Goal: Communication & Community: Answer question/provide support

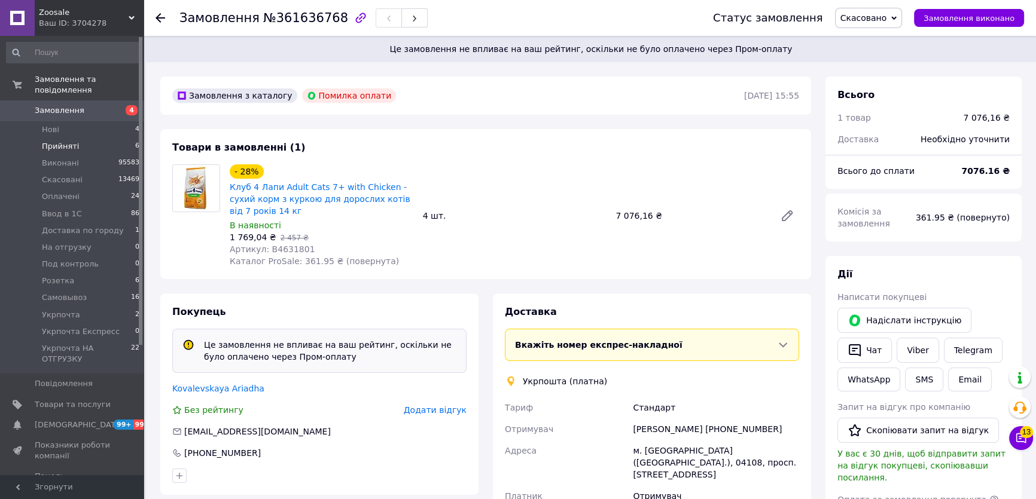
click at [90, 139] on li "Прийняті 6" at bounding box center [73, 146] width 147 height 17
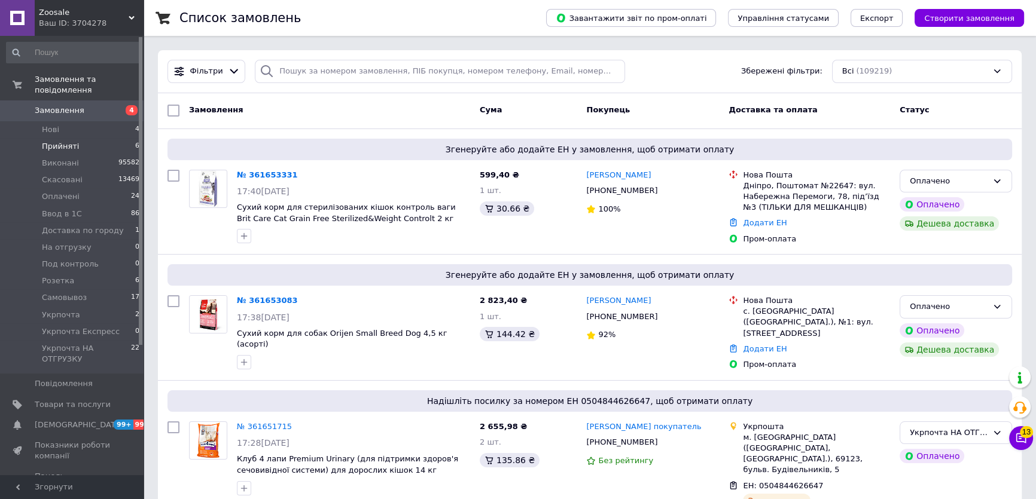
click at [71, 141] on span "Прийняті" at bounding box center [60, 146] width 37 height 11
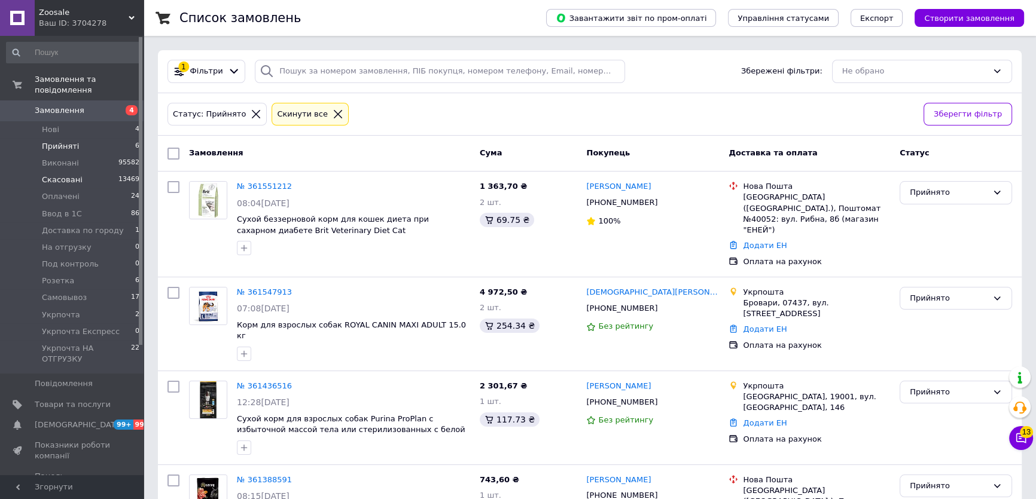
click at [87, 172] on li "Скасовані 13469" at bounding box center [73, 180] width 147 height 17
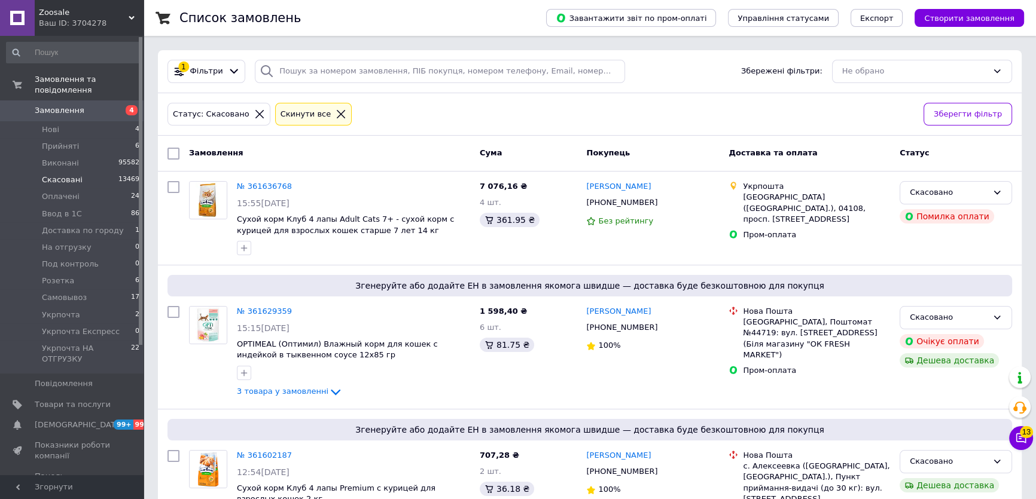
click at [336, 114] on icon at bounding box center [341, 114] width 11 height 11
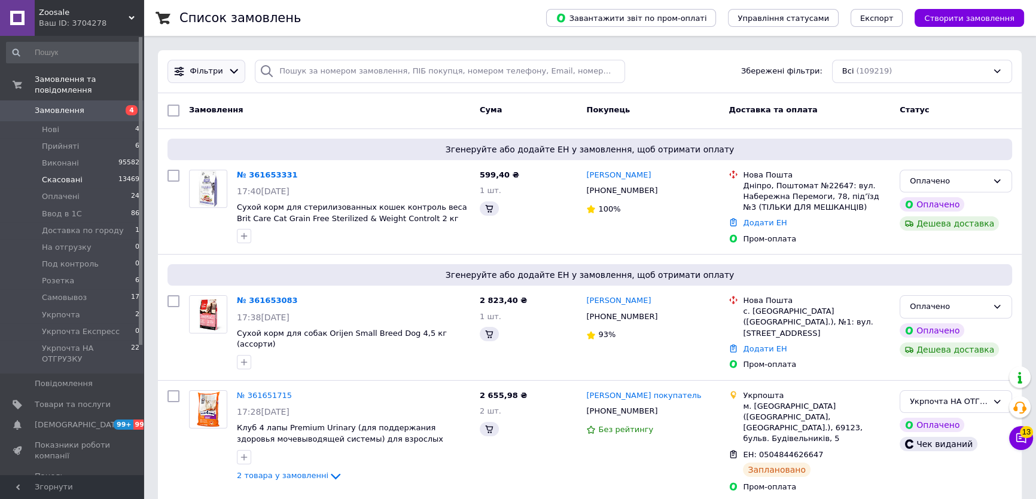
click at [228, 72] on icon at bounding box center [234, 71] width 13 height 13
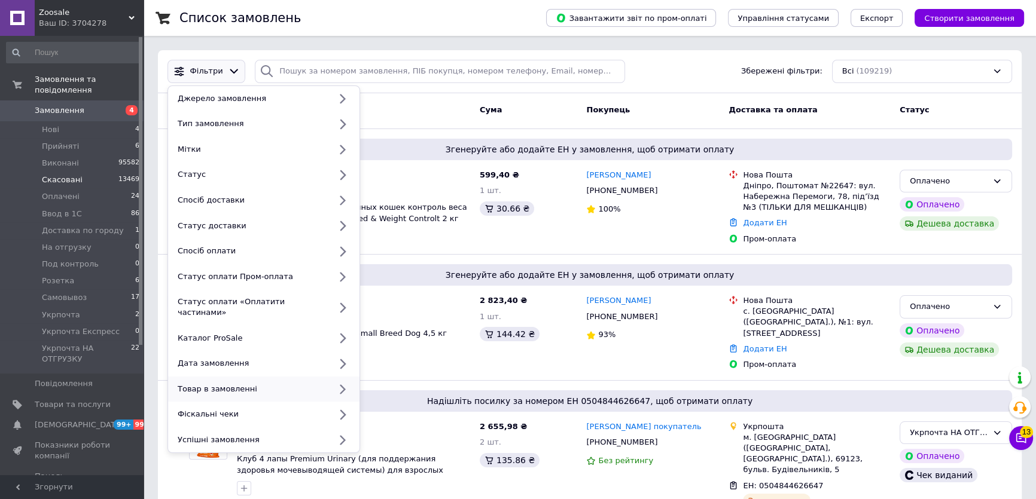
click at [338, 382] on icon at bounding box center [342, 389] width 15 height 15
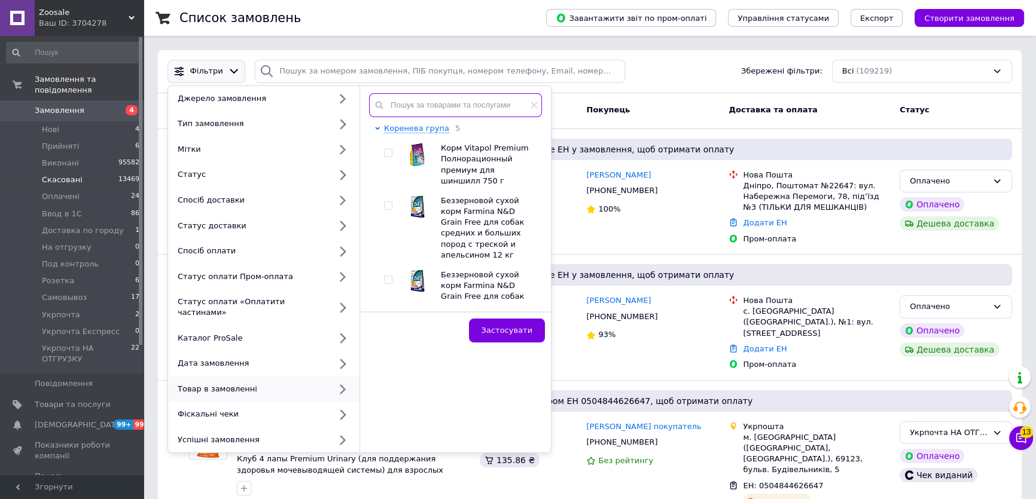
click at [472, 108] on input "text" at bounding box center [455, 105] width 173 height 24
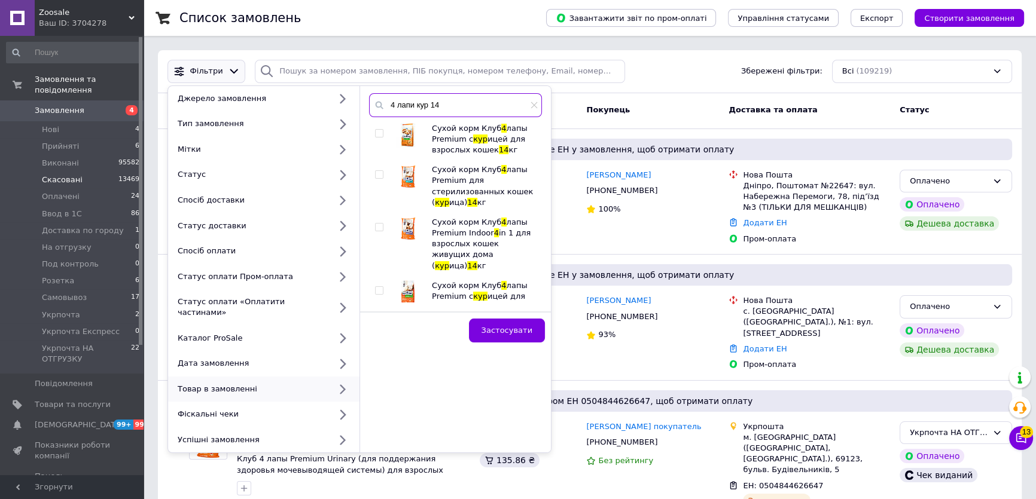
type input "4 лапи кур 14"
click at [382, 130] on input "checkbox" at bounding box center [379, 134] width 8 height 8
checkbox input "true"
click at [343, 225] on icon at bounding box center [342, 225] width 15 height 15
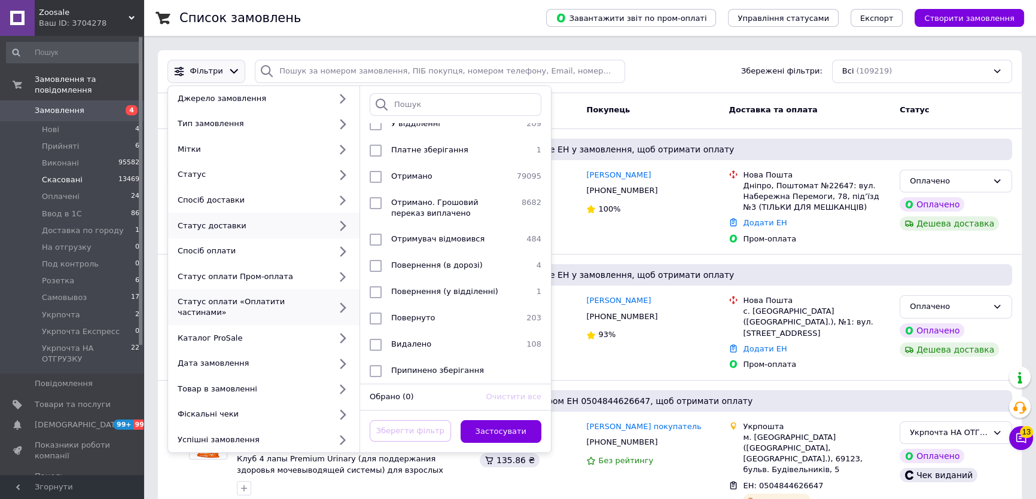
scroll to position [75, 0]
click at [336, 255] on icon at bounding box center [342, 251] width 15 height 15
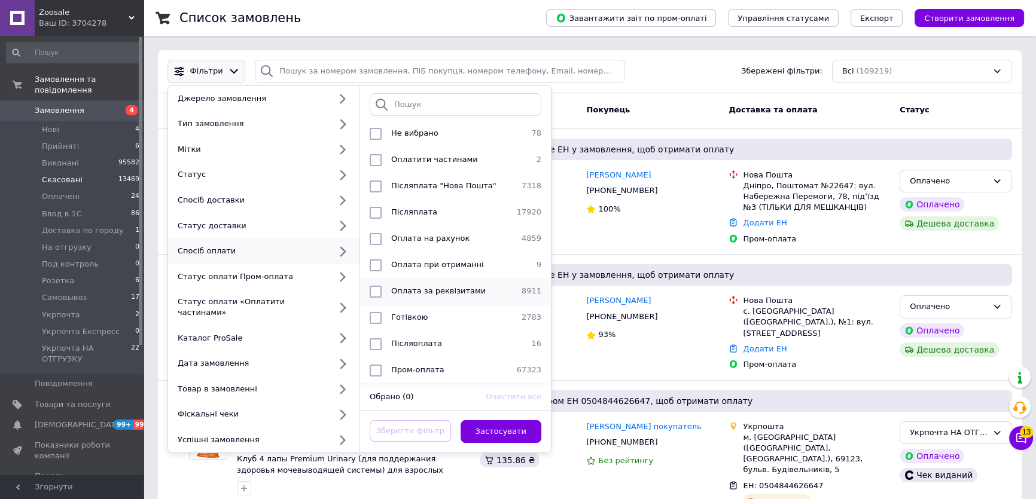
scroll to position [12, 0]
click at [343, 224] on icon at bounding box center [343, 226] width 6 height 10
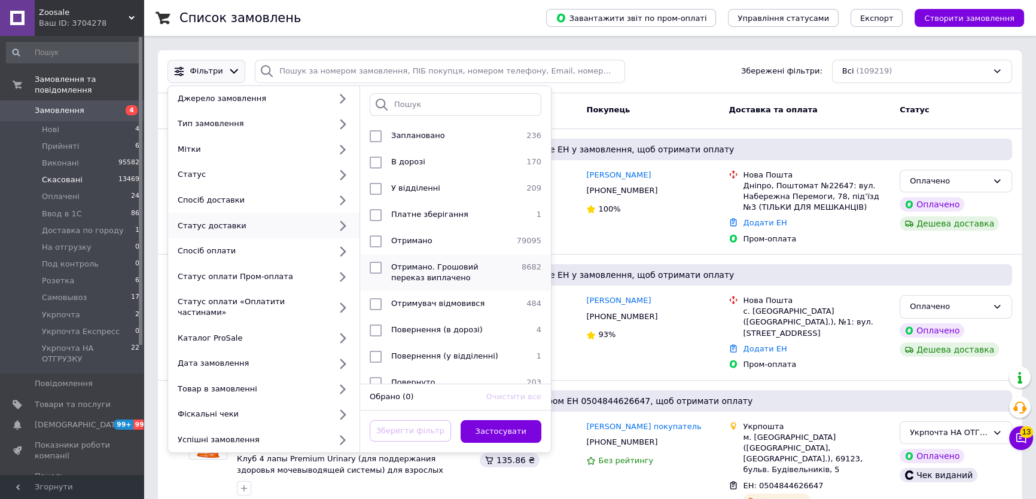
scroll to position [75, 0]
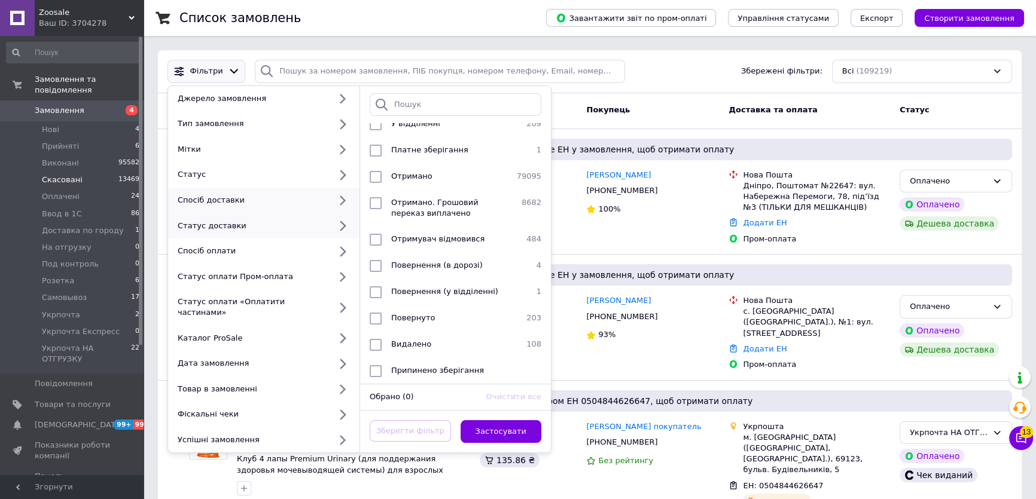
click at [341, 197] on icon at bounding box center [343, 201] width 6 height 10
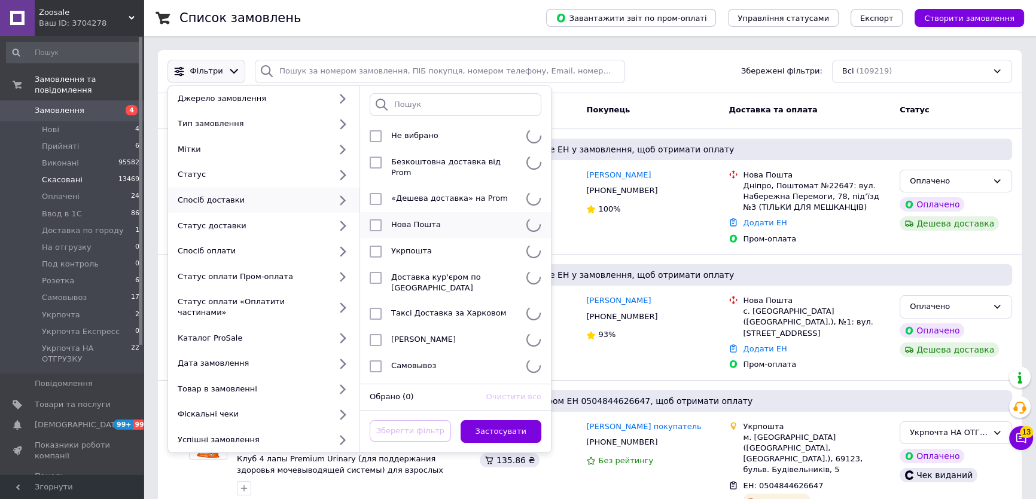
scroll to position [0, 0]
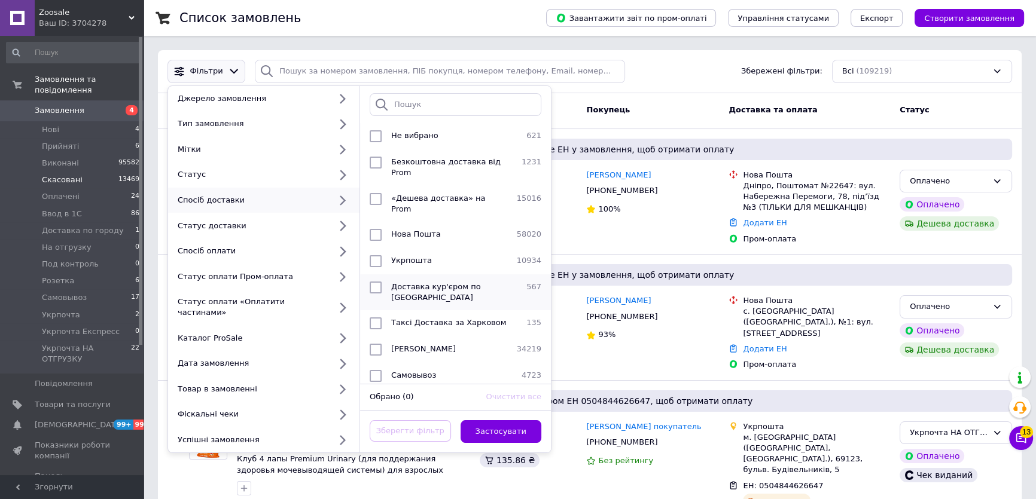
click at [438, 282] on span "Доставка кур'єром по Харкові" at bounding box center [436, 292] width 90 height 20
checkbox input "true"
click at [494, 420] on button "Застосувати" at bounding box center [501, 431] width 81 height 23
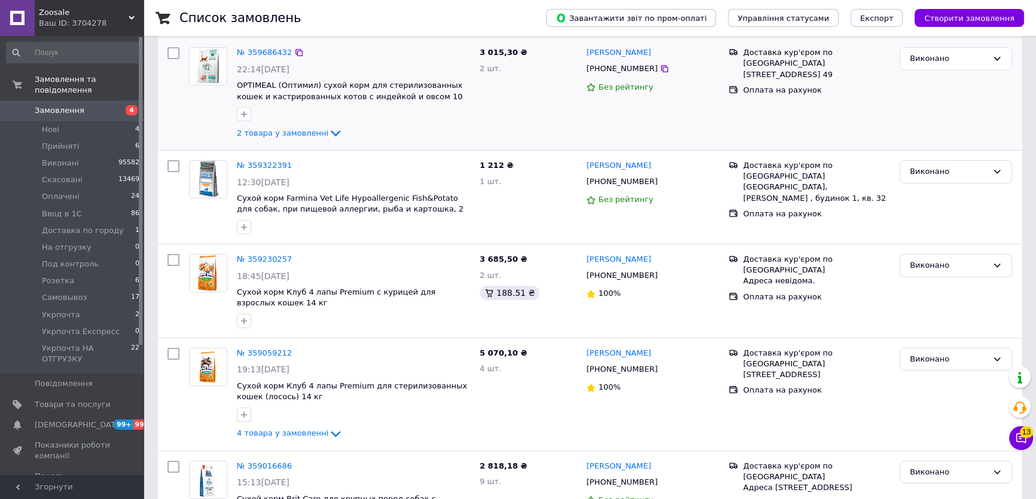
scroll to position [163, 0]
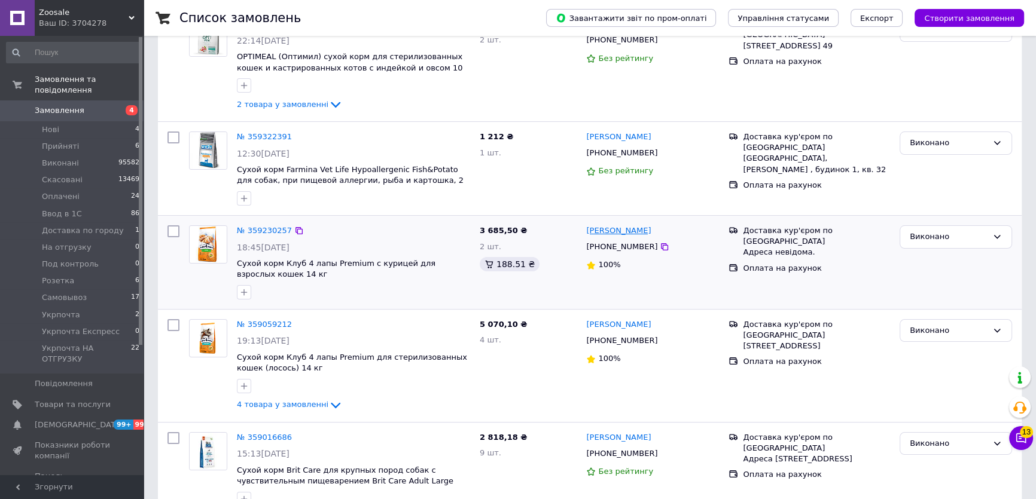
click at [604, 230] on link "Наталія Капустнікова" at bounding box center [618, 230] width 65 height 11
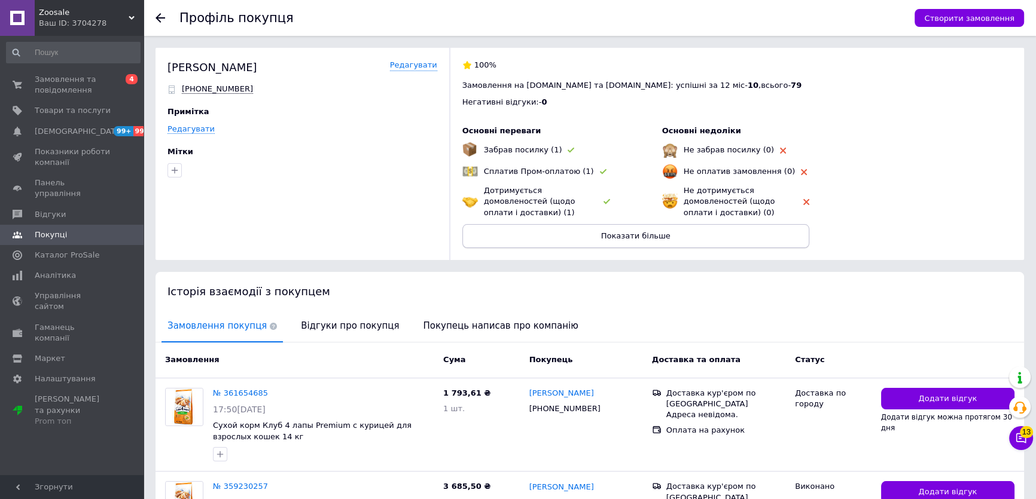
scroll to position [272, 0]
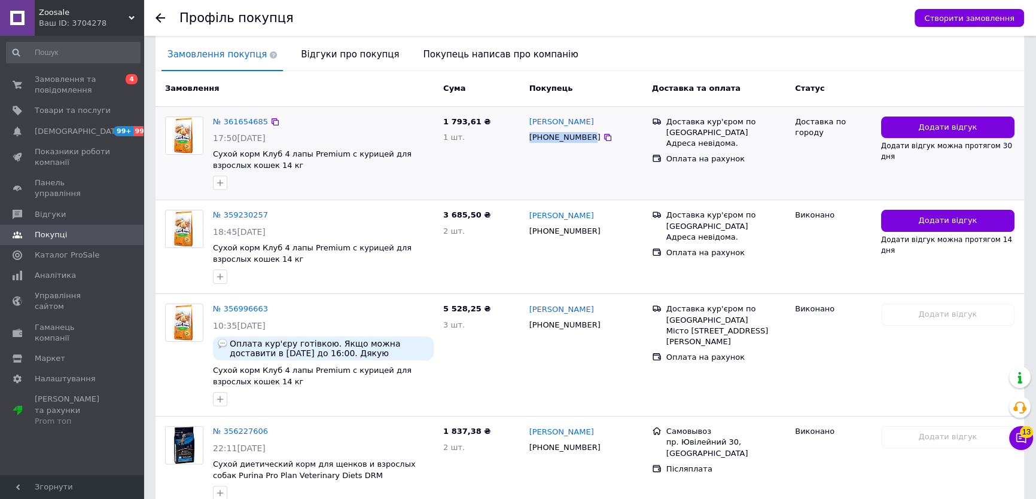
drag, startPoint x: 583, startPoint y: 140, endPoint x: 520, endPoint y: 139, distance: 62.8
click at [523, 135] on div "№ 361654685 17:50, 12.09.2025 Сухой корм Клуб 4 лапы Premium с курицей для взро…" at bounding box center [589, 154] width 859 height 84
click at [547, 180] on div "Наталія Капустнікова +380960818161" at bounding box center [586, 154] width 123 height 84
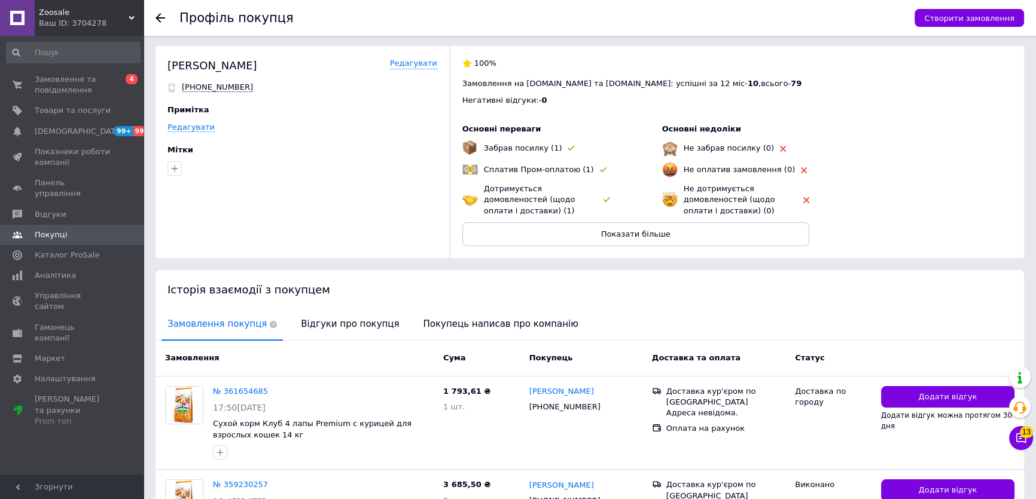
scroll to position [0, 0]
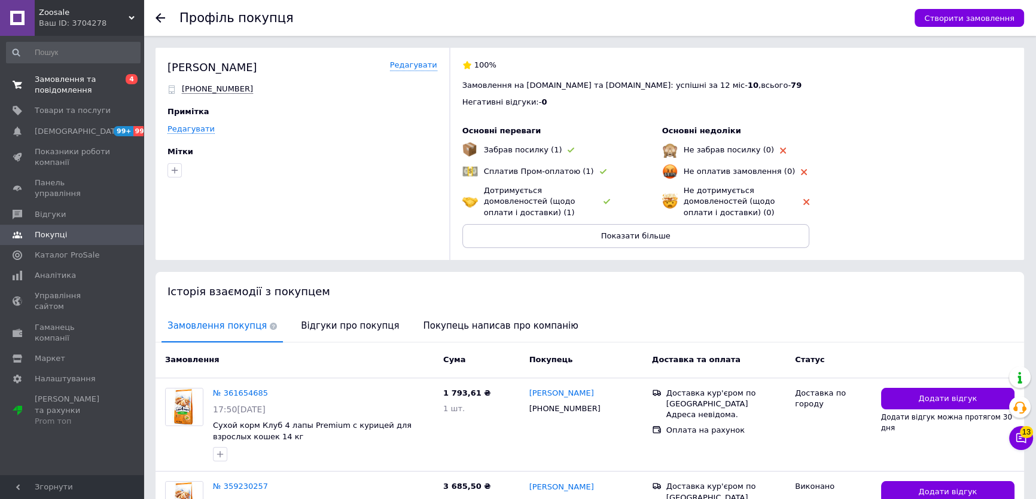
click at [111, 76] on span "0 4" at bounding box center [127, 85] width 33 height 22
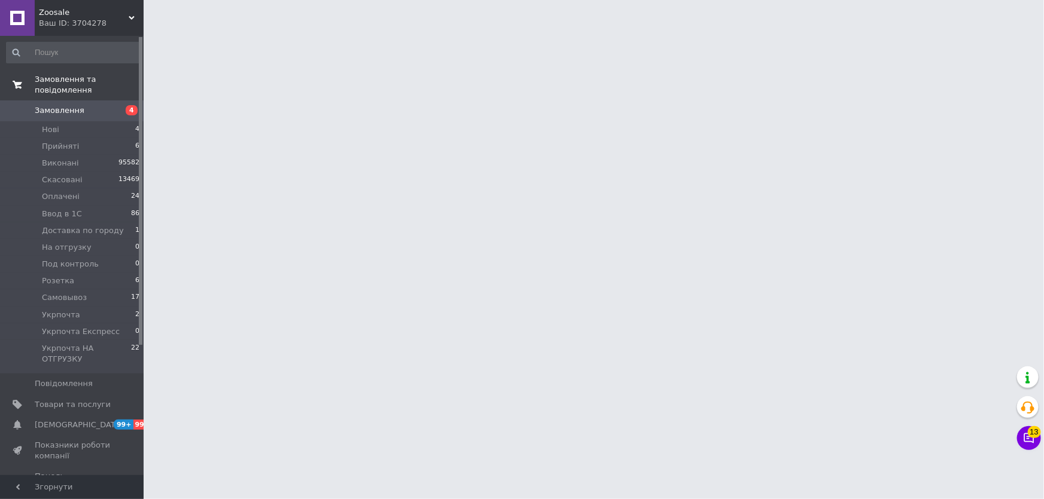
click at [108, 105] on span "Замовлення" at bounding box center [73, 110] width 76 height 11
click at [94, 121] on li "Нові 4" at bounding box center [73, 129] width 147 height 17
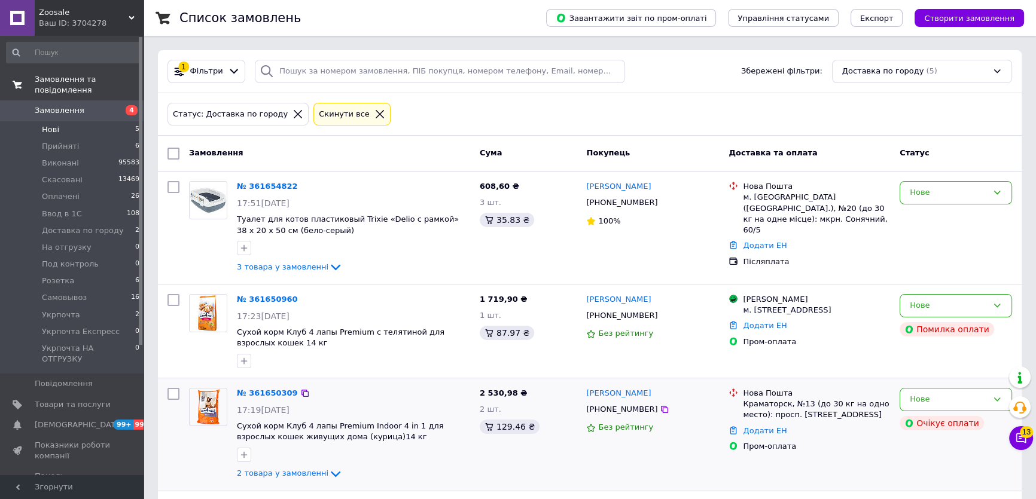
click at [1006, 436] on div "Нове Очікує оплати" at bounding box center [956, 434] width 122 height 103
click at [1011, 437] on button "Чат з покупцем 13" at bounding box center [1021, 438] width 24 height 24
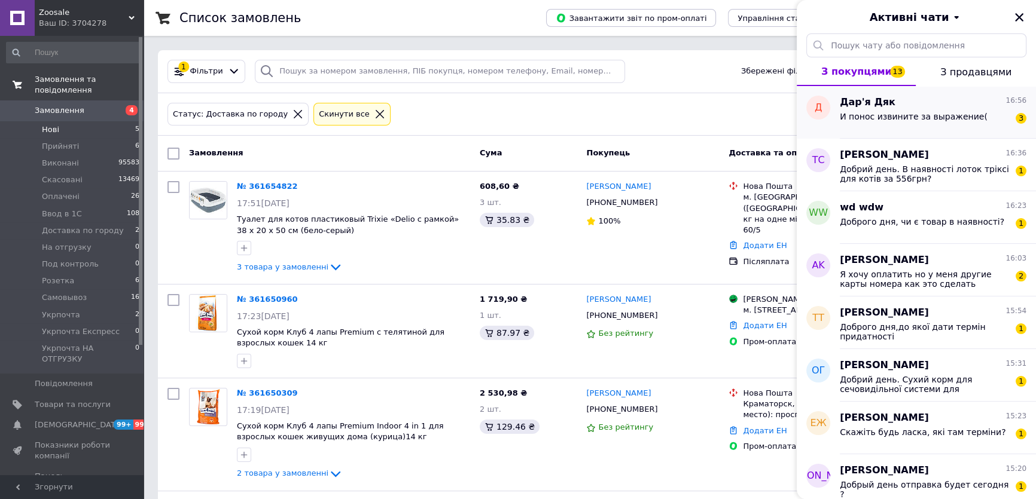
click at [953, 122] on div "И понос извините за выражение(" at bounding box center [914, 120] width 148 height 17
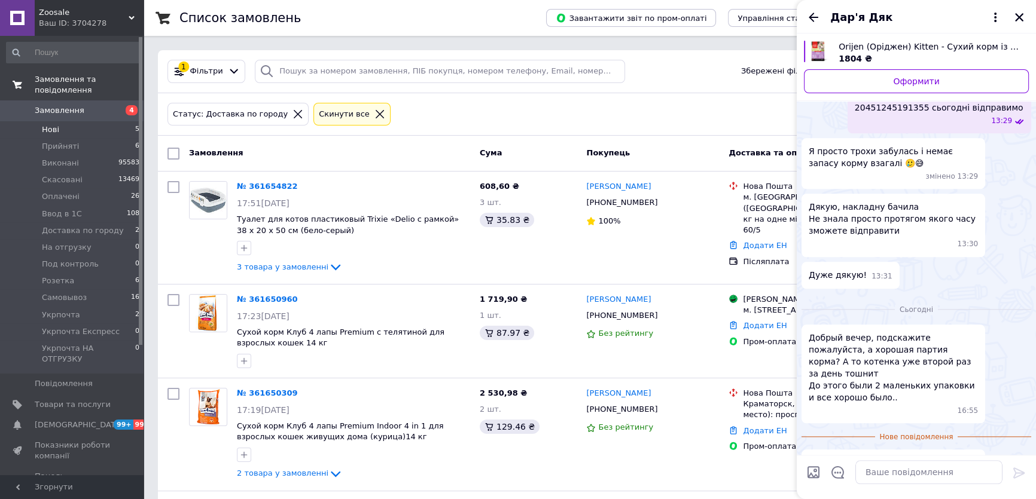
scroll to position [1544, 0]
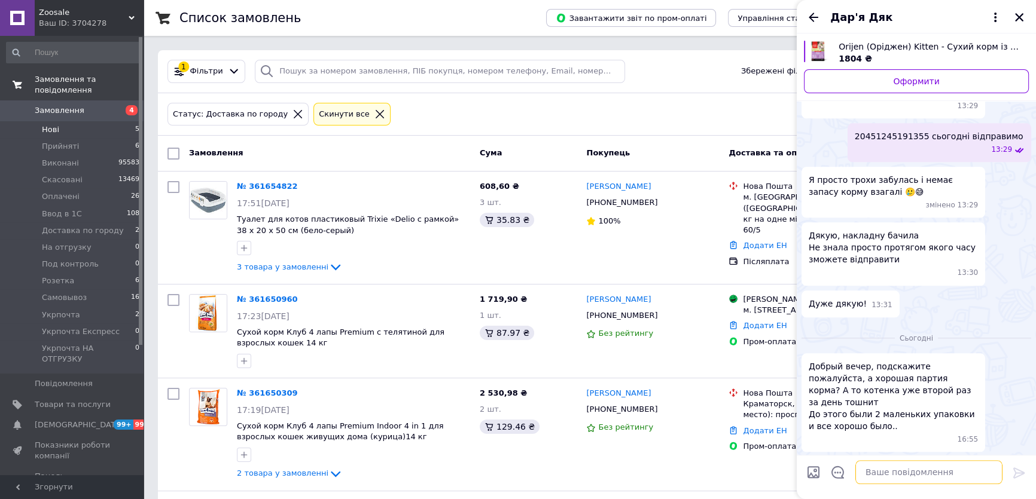
click at [940, 471] on textarea at bounding box center [928, 473] width 147 height 24
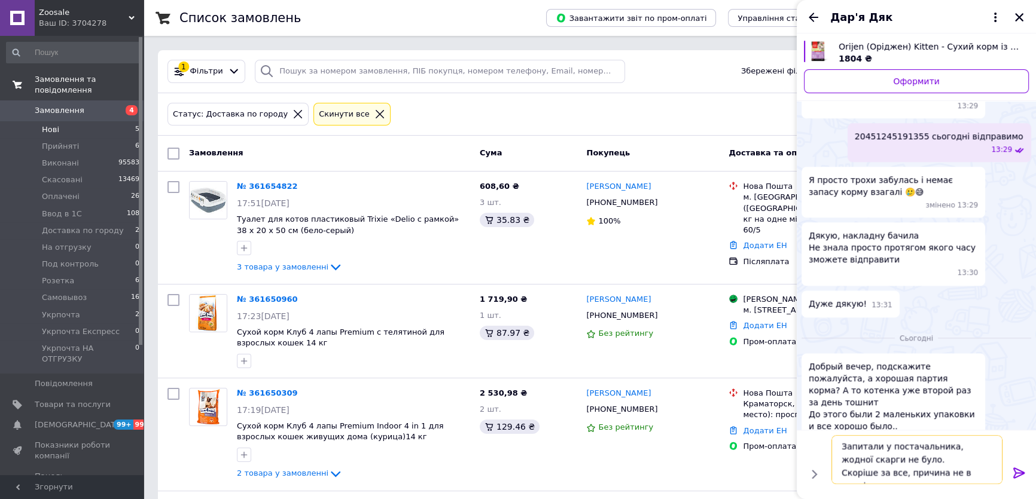
type textarea "Запитали у постачальника, жодної скарги не було. Скоріше за все, причина не в к…"
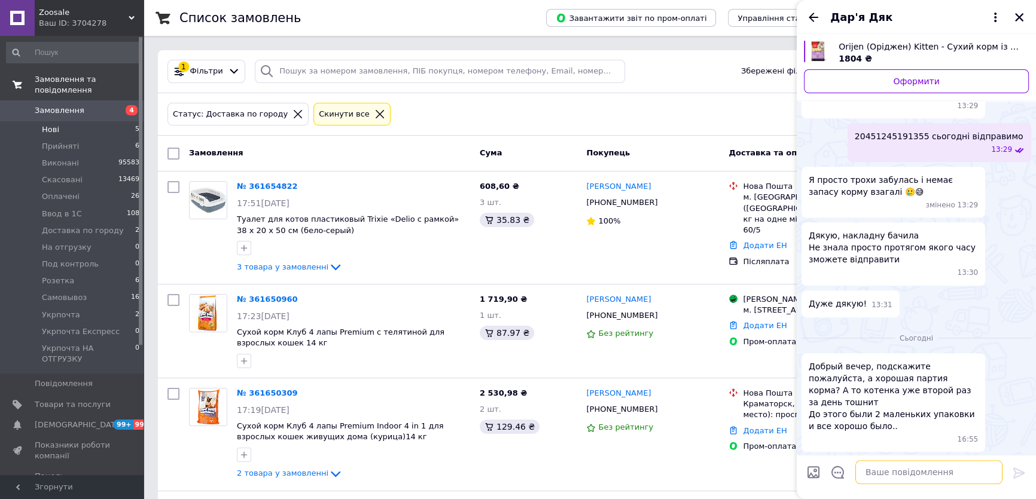
scroll to position [1590, 0]
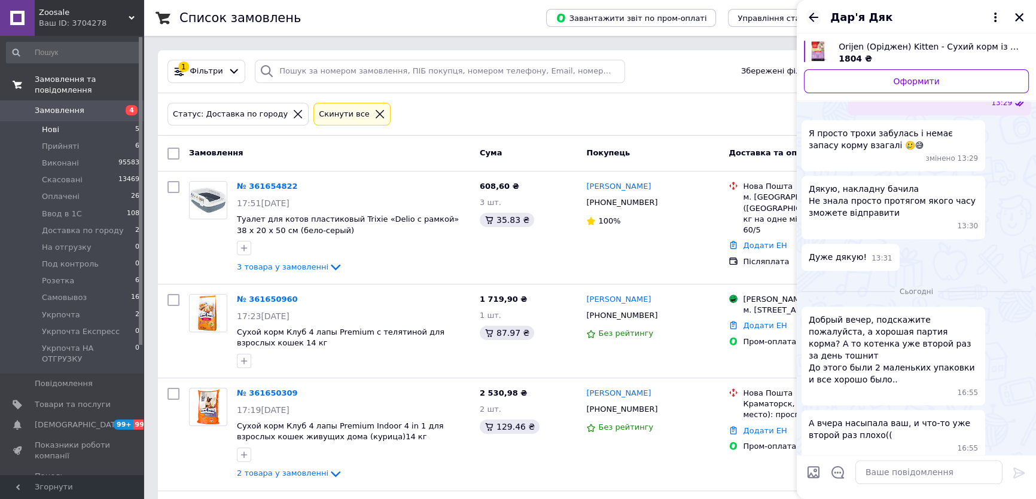
click at [814, 18] on icon "Назад" at bounding box center [813, 17] width 14 height 14
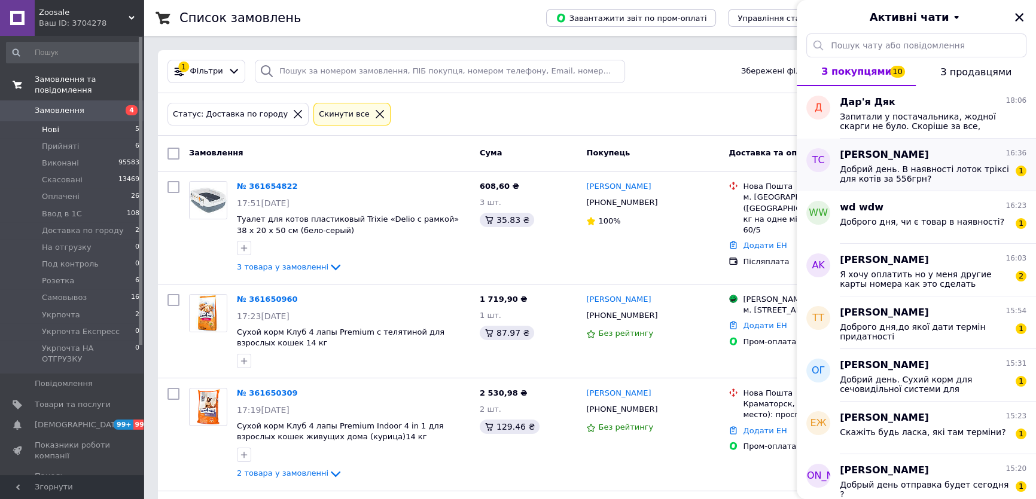
click at [909, 175] on span "Добрий день. В наявності лоток тріксі для котів за 556грн?" at bounding box center [925, 173] width 170 height 19
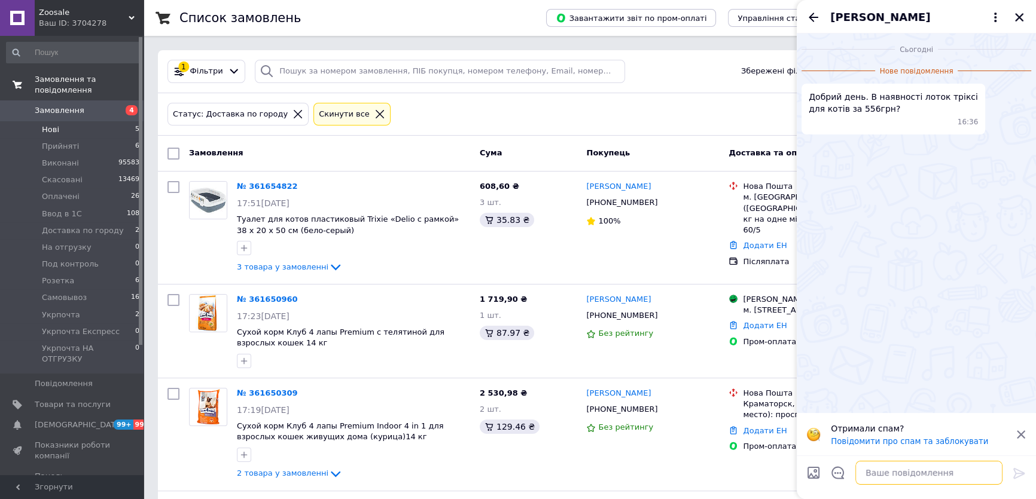
click at [939, 467] on textarea at bounding box center [928, 473] width 147 height 24
click at [938, 456] on div at bounding box center [929, 472] width 157 height 33
click at [933, 471] on textarea at bounding box center [928, 473] width 147 height 24
type textarea "Доброго дня! Артикул товару?"
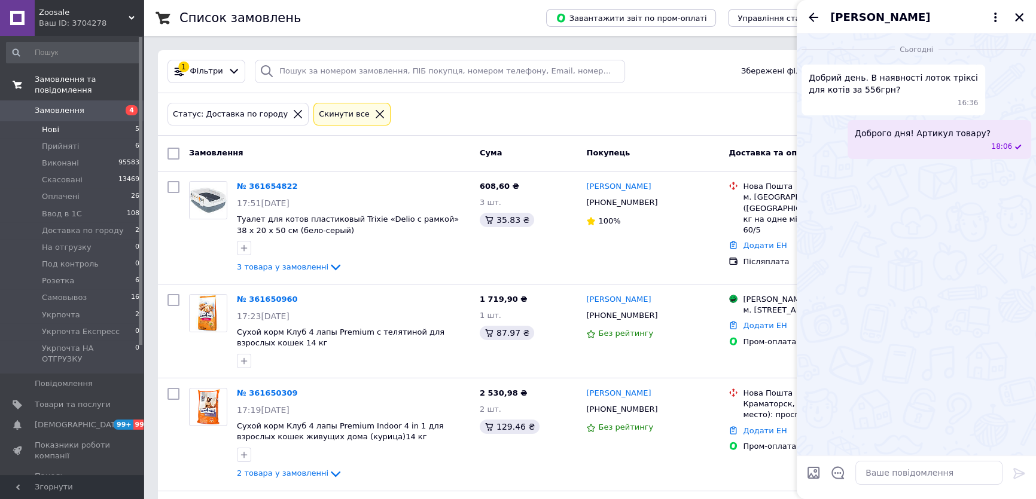
click at [824, 12] on div "Татьяна Степанова" at bounding box center [916, 16] width 239 height 33
click at [817, 24] on div "Татьяна Степанова" at bounding box center [916, 16] width 239 height 33
click at [818, 21] on icon "Назад" at bounding box center [813, 17] width 14 height 14
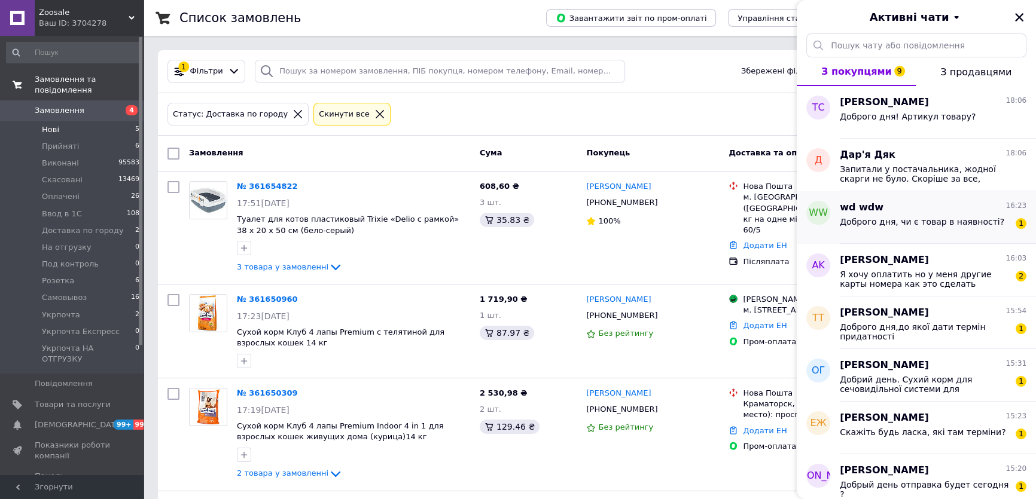
click at [936, 209] on div "wd wdw 16:23" at bounding box center [933, 208] width 187 height 14
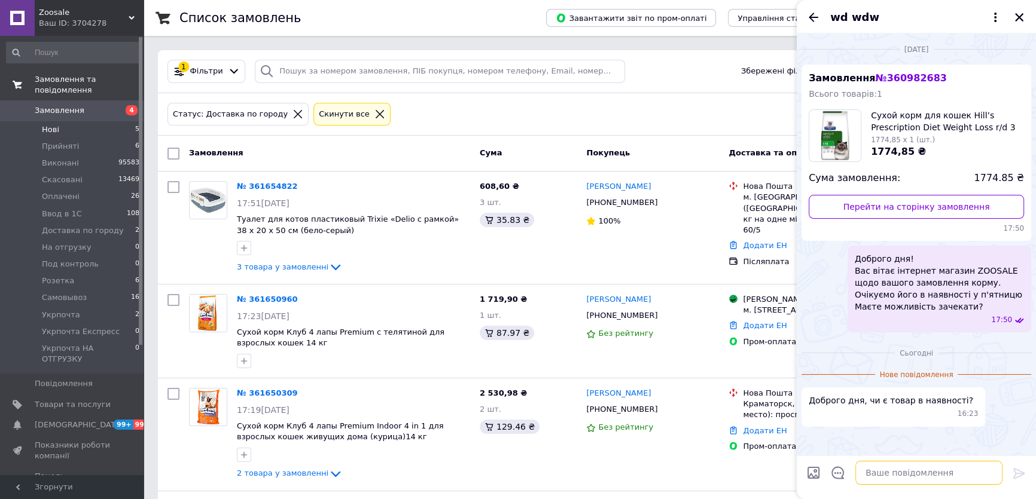
click at [927, 480] on textarea at bounding box center [928, 473] width 147 height 24
type textarea "Добрий день. Ні, немає. Під замовлення."
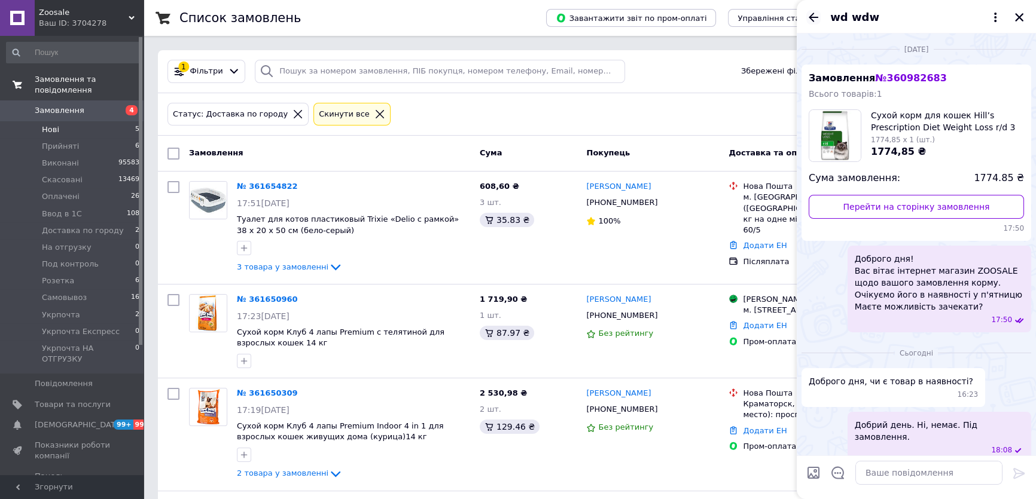
click at [819, 14] on icon "Назад" at bounding box center [813, 17] width 14 height 14
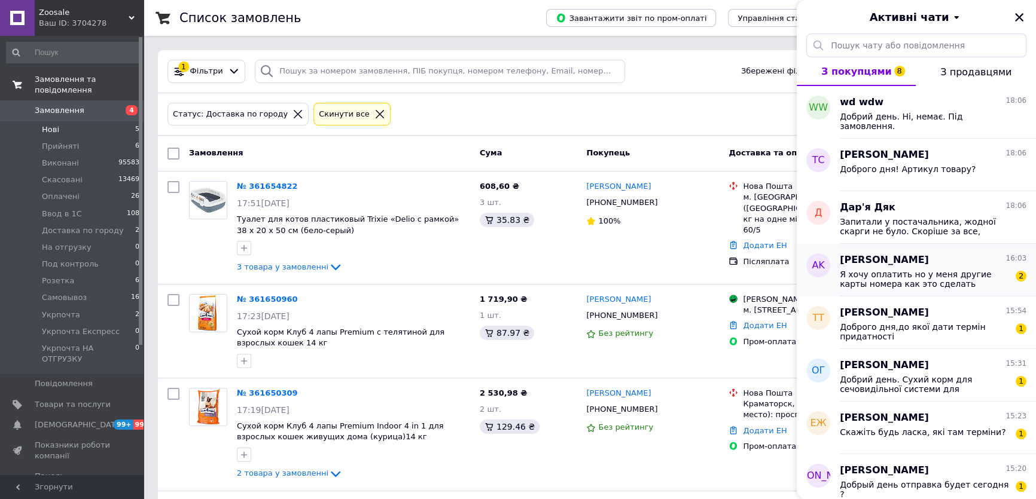
click at [902, 260] on span "[PERSON_NAME]" at bounding box center [884, 261] width 89 height 14
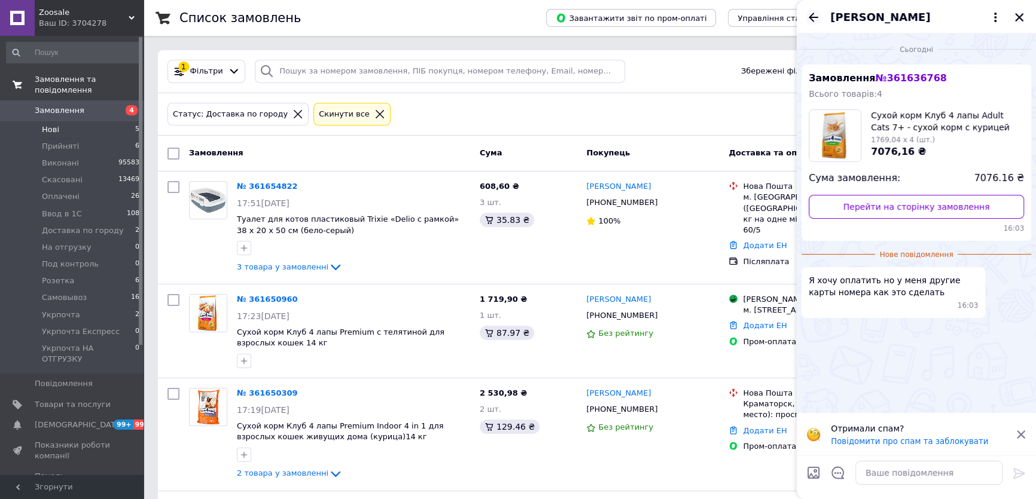
click at [807, 14] on icon "Назад" at bounding box center [813, 17] width 14 height 14
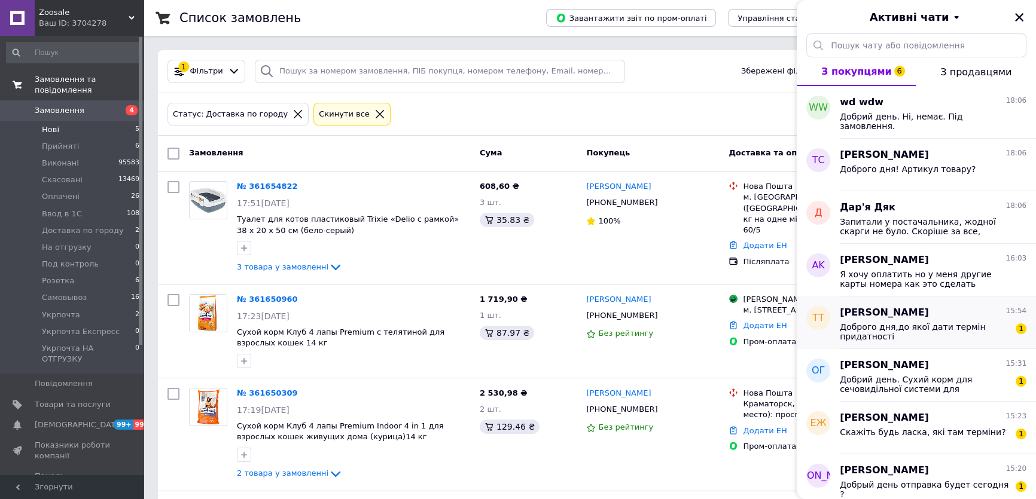
click at [945, 307] on div "Тарас Терещенко 15:54" at bounding box center [933, 313] width 187 height 14
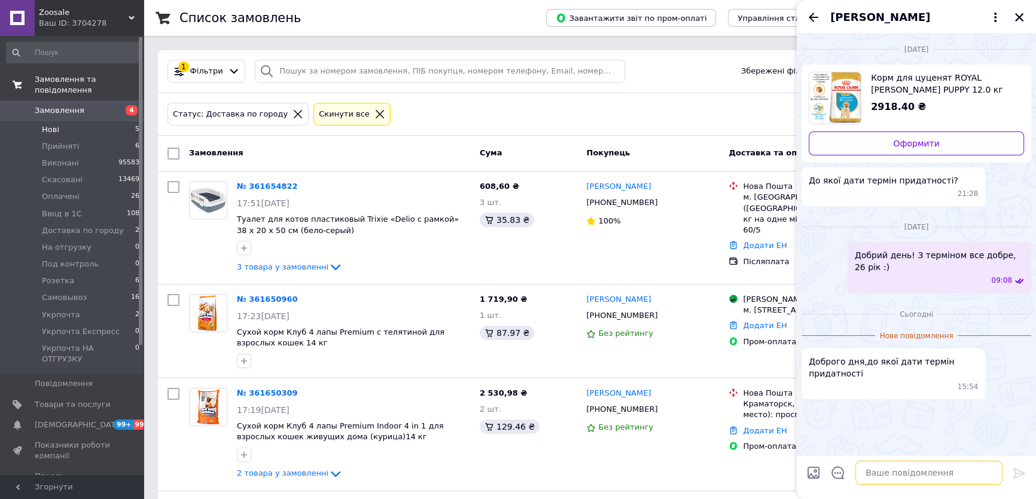
click at [940, 482] on textarea at bounding box center [928, 473] width 147 height 24
drag, startPoint x: 852, startPoint y: 240, endPoint x: 868, endPoint y: 251, distance: 19.4
click at [868, 251] on div "Добрий день! З терміном все добре, 26 рік :) 09:08" at bounding box center [940, 267] width 184 height 51
click at [904, 483] on textarea at bounding box center [928, 473] width 147 height 24
type textarea "Добрий день. Рік запасу."
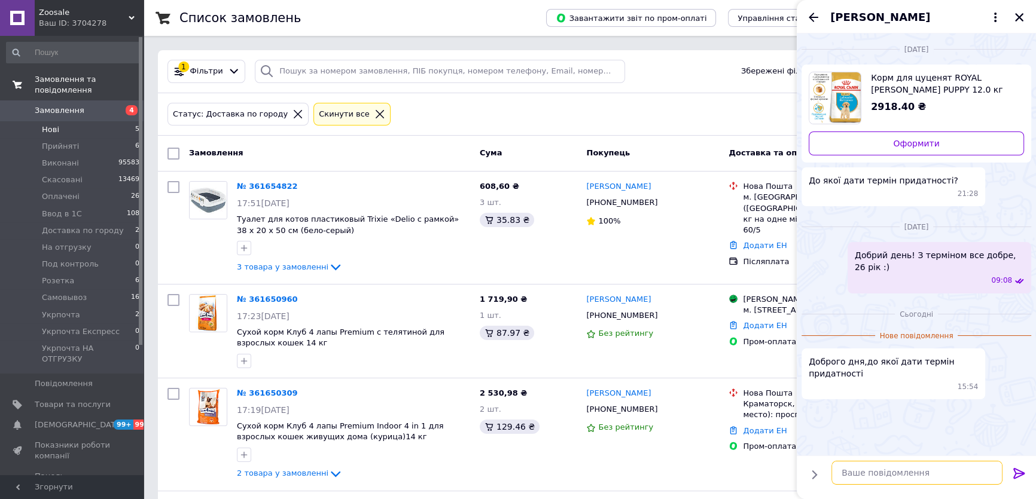
type textarea "\"
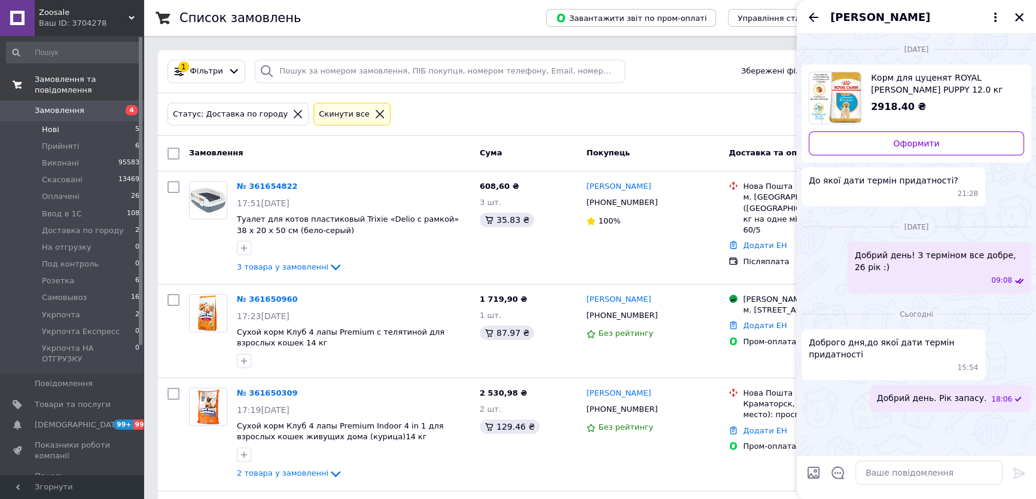
click at [811, 9] on div "Тарас Терещенко" at bounding box center [916, 16] width 239 height 33
click at [818, 26] on div "Тарас Терещенко" at bounding box center [916, 16] width 239 height 33
click at [815, 25] on div "Тарас Терещенко" at bounding box center [916, 16] width 239 height 33
click at [802, 16] on div "Тарас Терещенко" at bounding box center [916, 16] width 239 height 33
drag, startPoint x: 802, startPoint y: 16, endPoint x: 812, endPoint y: 16, distance: 10.2
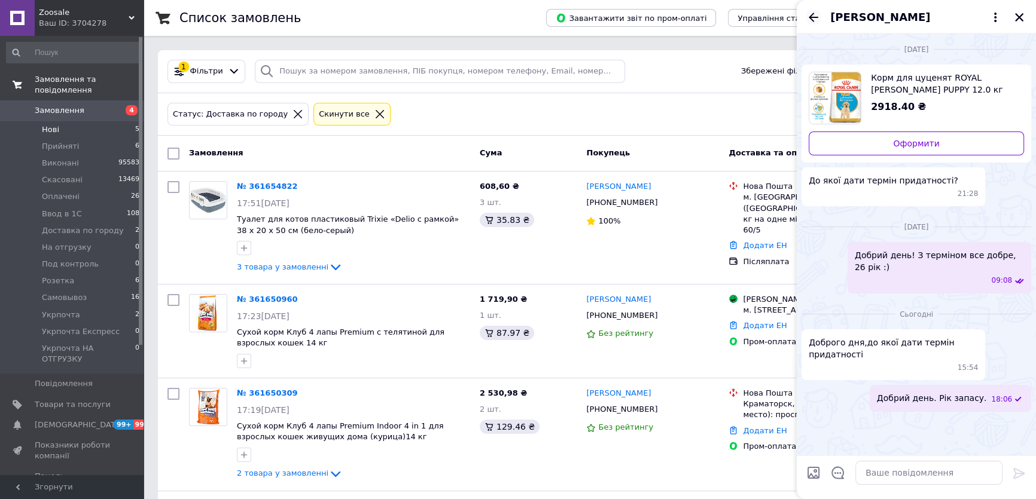
click at [807, 16] on div "Тарас Терещенко" at bounding box center [916, 16] width 239 height 33
click at [813, 16] on icon "Назад" at bounding box center [813, 17] width 14 height 14
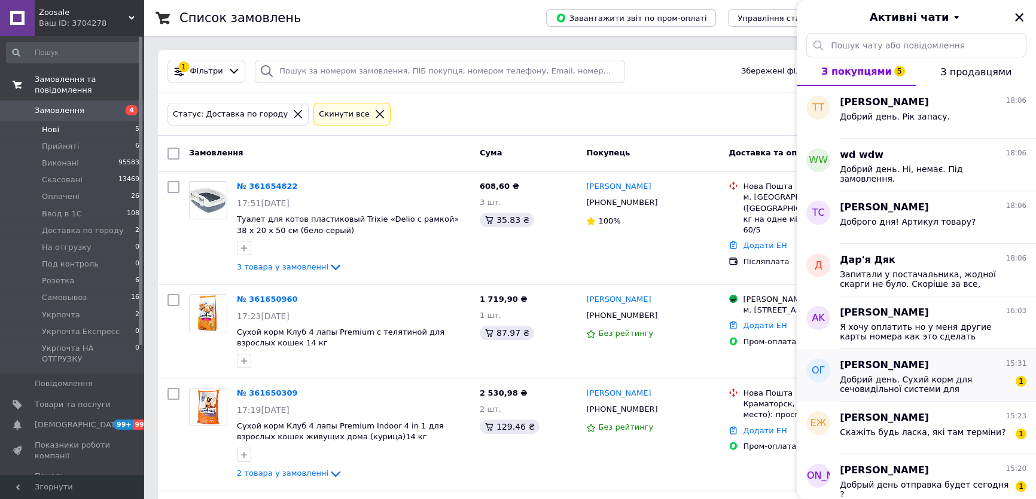
click at [931, 373] on div "Добрий день. Сухий корм для сечовидільної системи для стерилізованих кішок Brit…" at bounding box center [933, 384] width 187 height 22
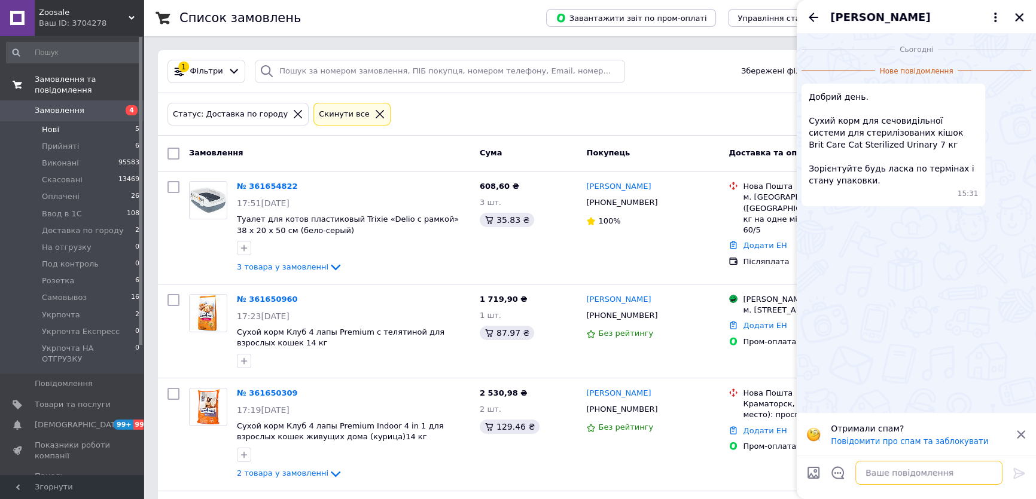
click at [966, 465] on textarea at bounding box center [928, 473] width 147 height 24
type textarea "Добрий день. Кінець 26 року"
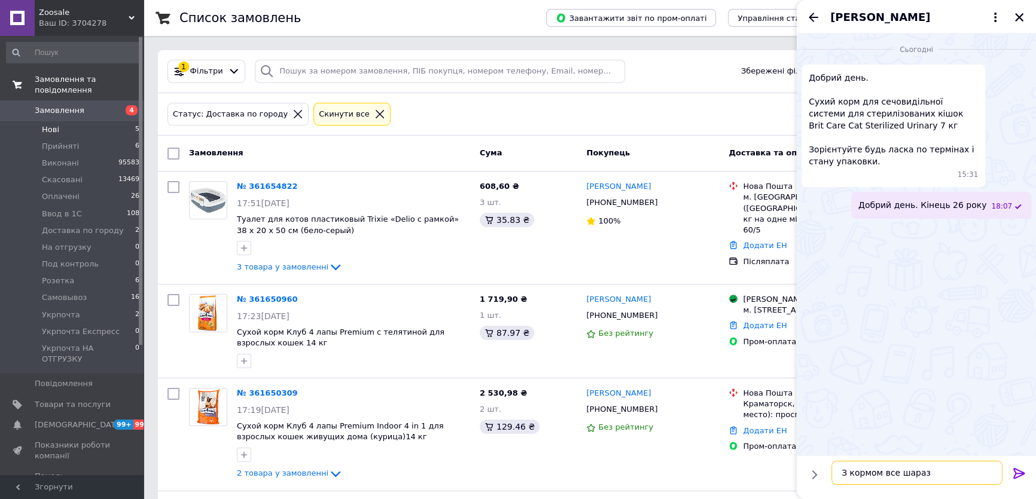
type textarea "З кормом все шаразд"
click at [987, 218] on div "Добрий день. Кінець 26 року 18:07" at bounding box center [941, 205] width 180 height 27
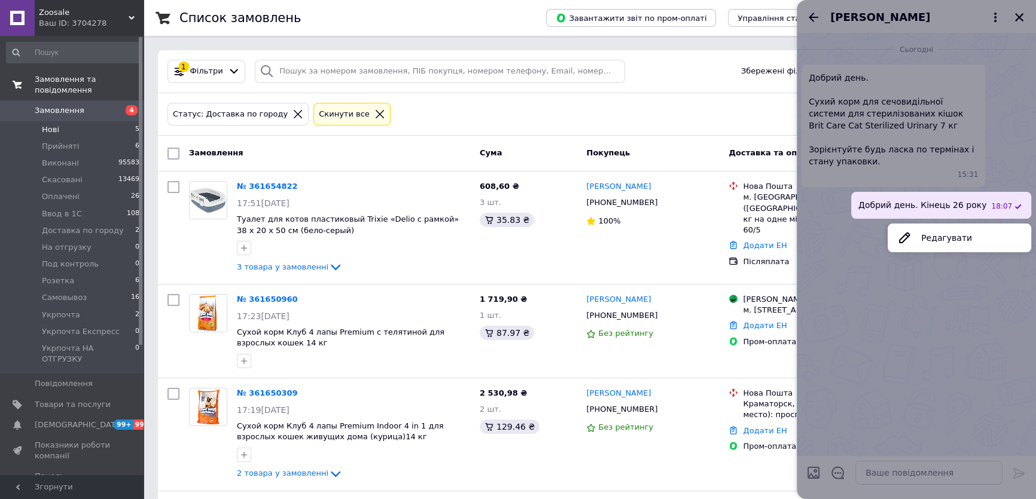
click at [985, 239] on button "Редагувати" at bounding box center [960, 238] width 144 height 24
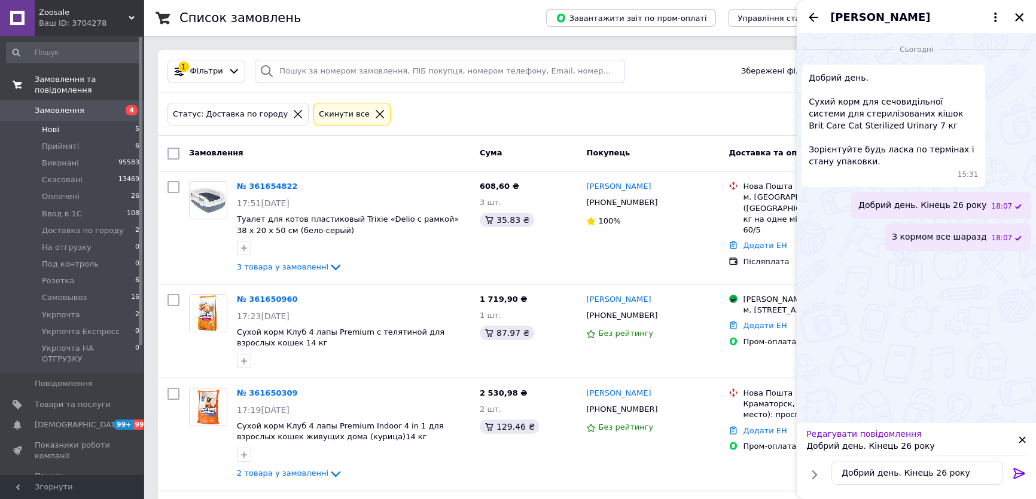
click at [959, 236] on span "З кормом все шаразд" at bounding box center [939, 237] width 95 height 13
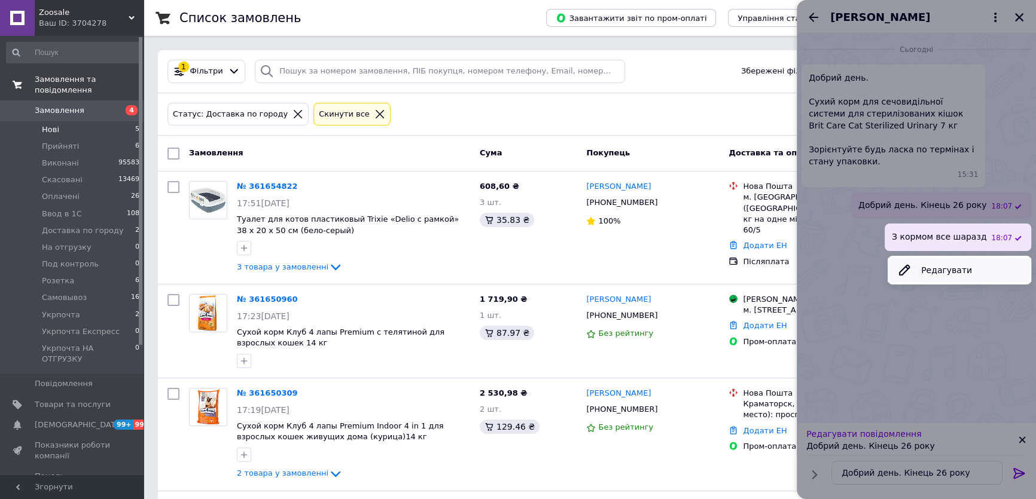
click at [965, 273] on button "Редагувати" at bounding box center [960, 270] width 144 height 24
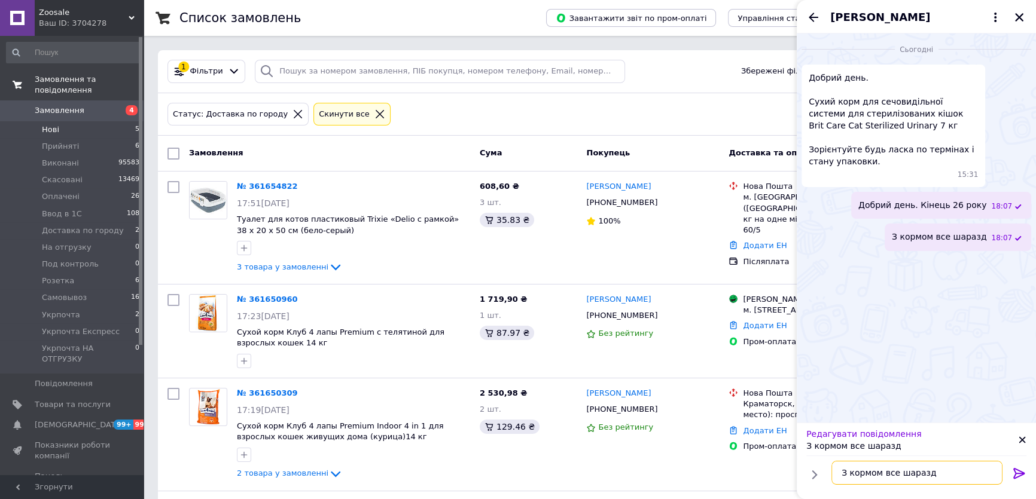
click at [901, 476] on textarea "З кормом все шаразд" at bounding box center [916, 473] width 171 height 24
type textarea "З кормом все гаразд"
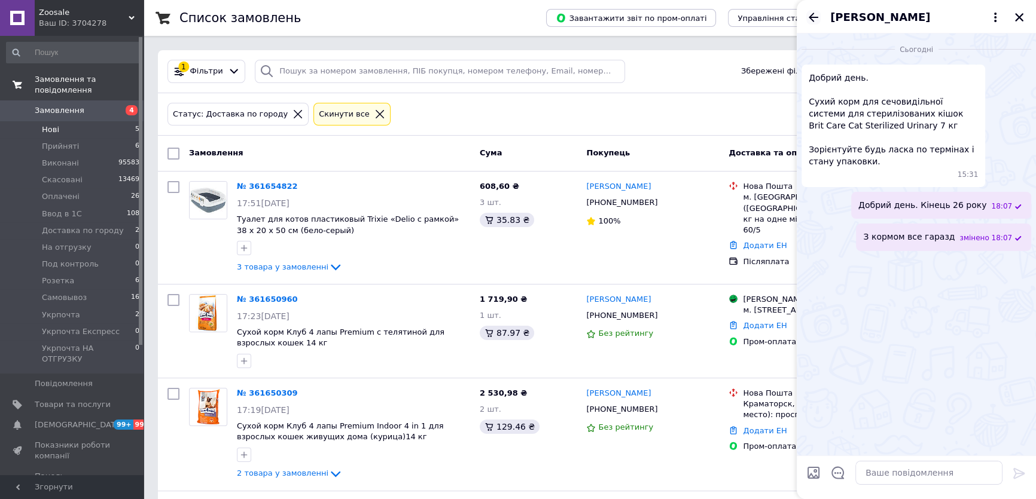
click at [812, 16] on icon "Назад" at bounding box center [813, 17] width 14 height 14
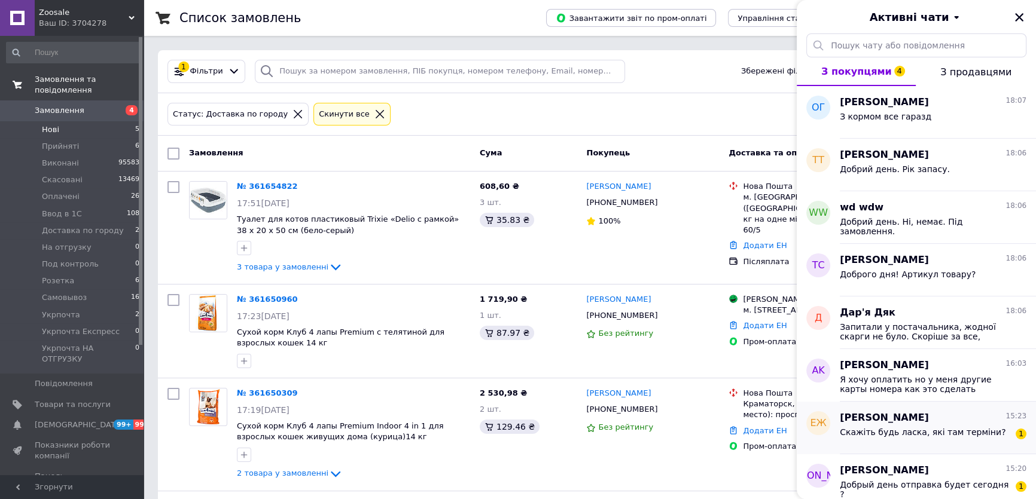
click at [983, 440] on div "Скажіть будь ласка, які там терміни? 1" at bounding box center [933, 434] width 187 height 19
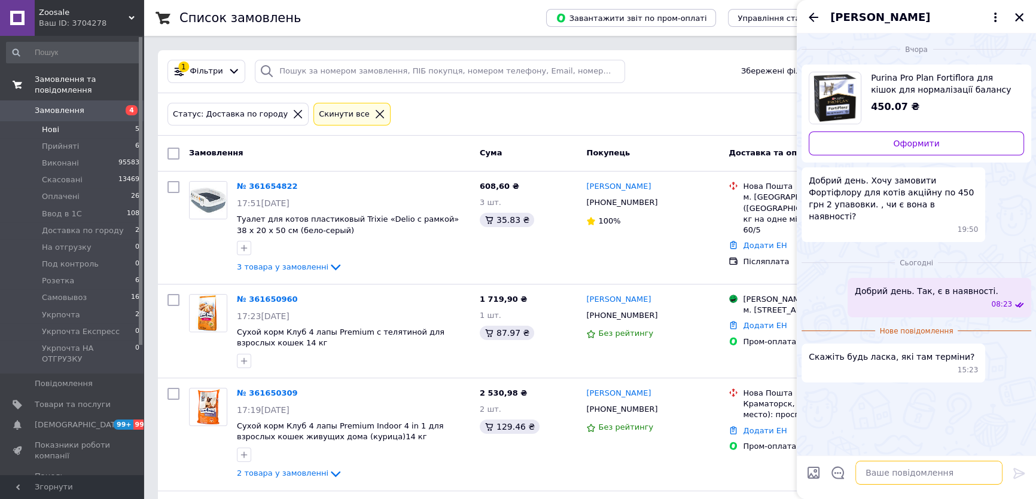
click at [927, 470] on textarea at bounding box center [928, 473] width 147 height 24
type textarea "Н"
type textarea "Кінець 26 року"
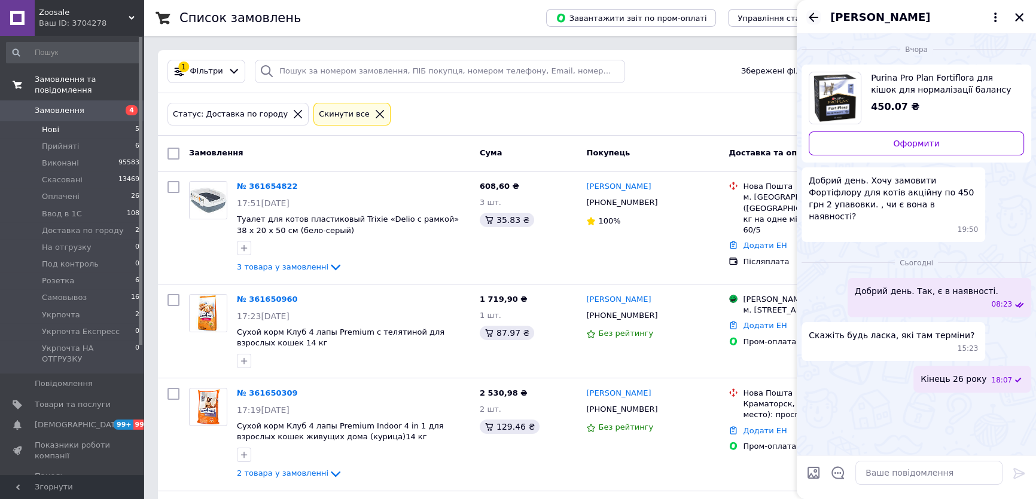
click at [811, 23] on icon "Назад" at bounding box center [813, 17] width 14 height 14
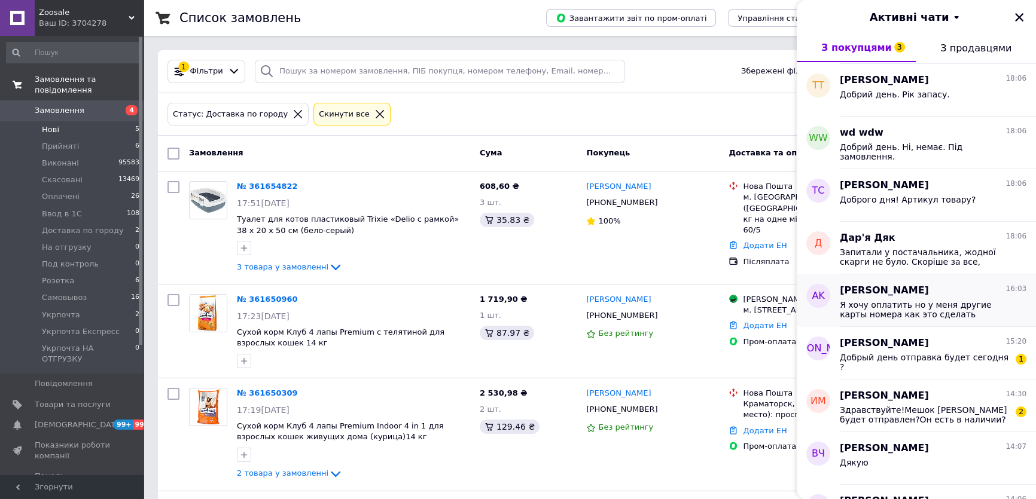
scroll to position [108, 0]
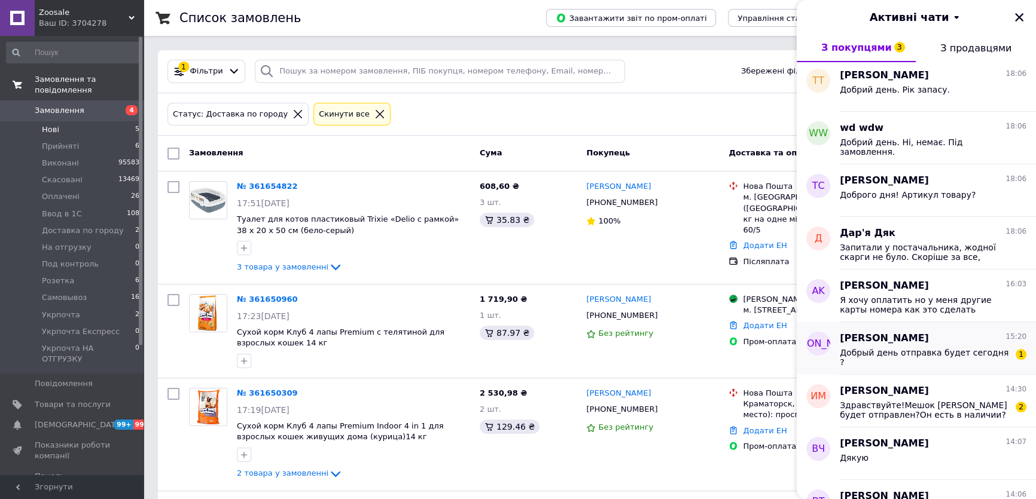
click at [925, 340] on span "Катерина Виноградова" at bounding box center [884, 339] width 89 height 14
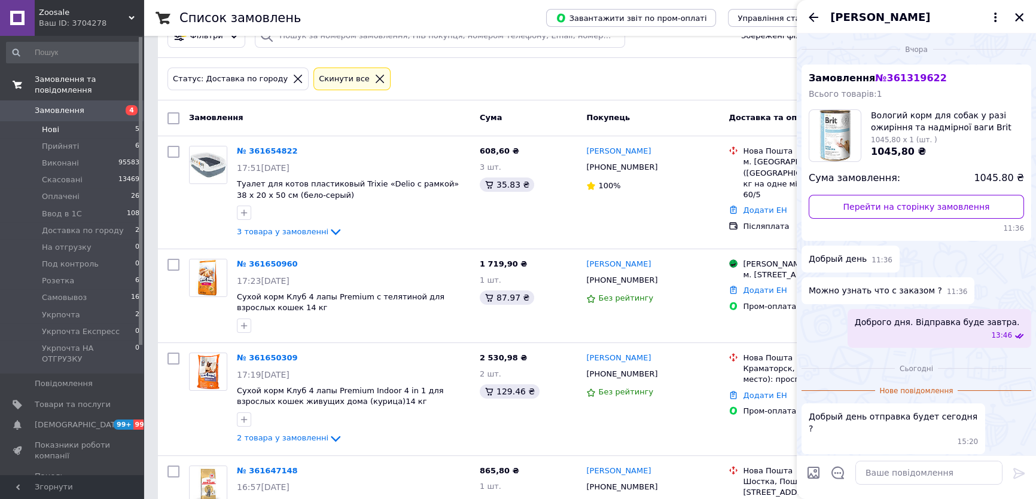
scroll to position [54, 0]
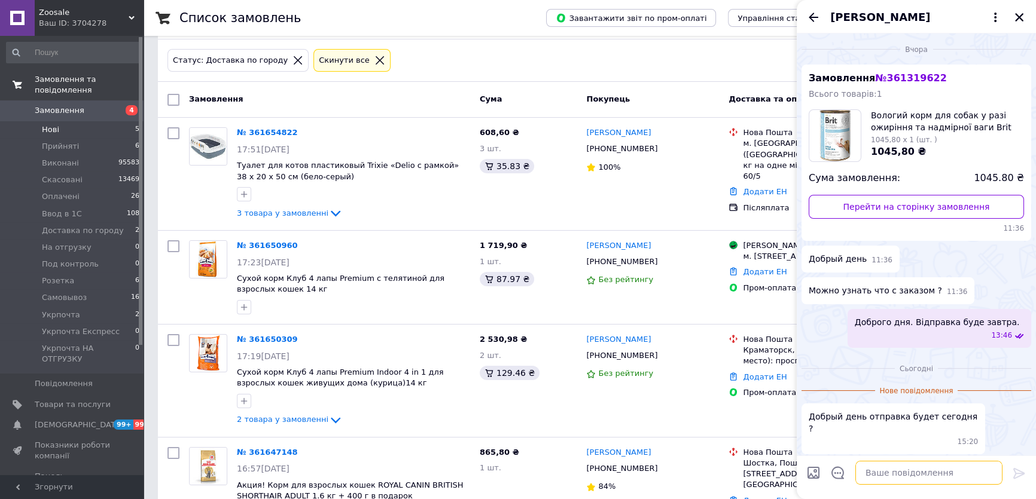
click at [928, 480] on textarea at bounding box center [928, 473] width 147 height 24
type textarea "Доброго дня. Так"
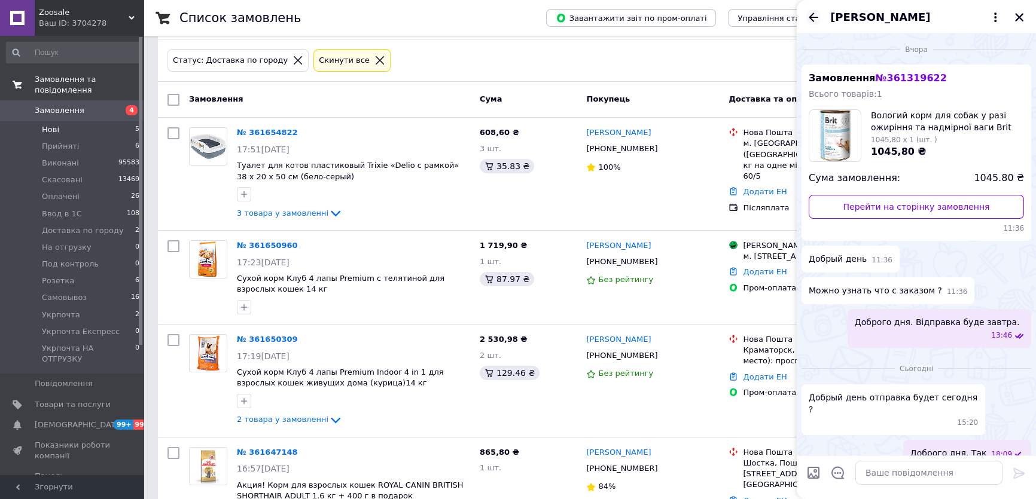
click at [819, 17] on icon "Назад" at bounding box center [813, 17] width 14 height 14
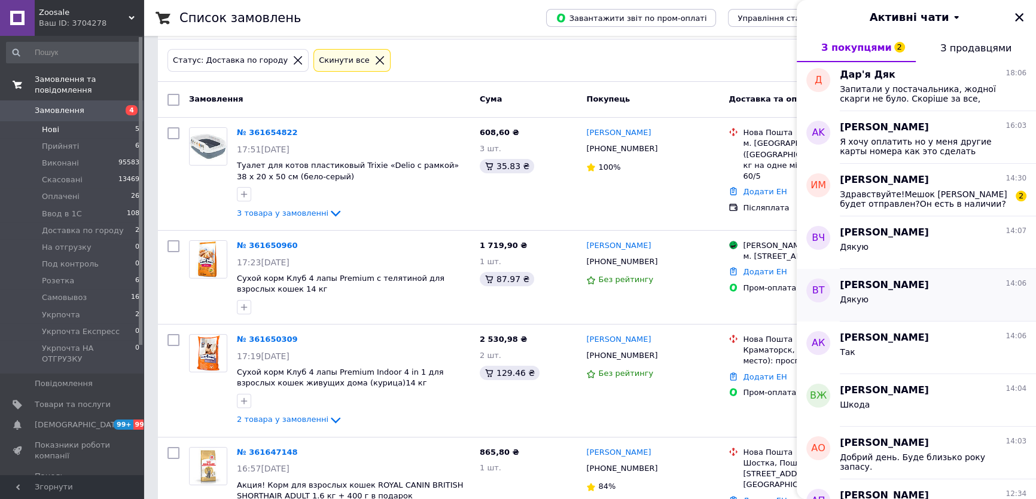
scroll to position [326, 0]
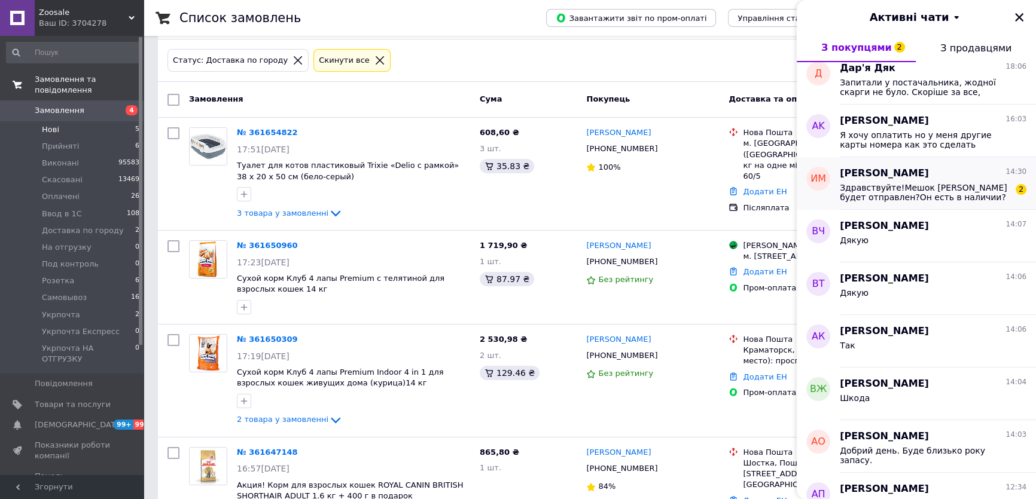
click at [908, 206] on div "игорь мир 14:30 Здравствуйте!Мешок Рояла будет отправлен?Он есть в наличии?Спас…" at bounding box center [938, 183] width 196 height 53
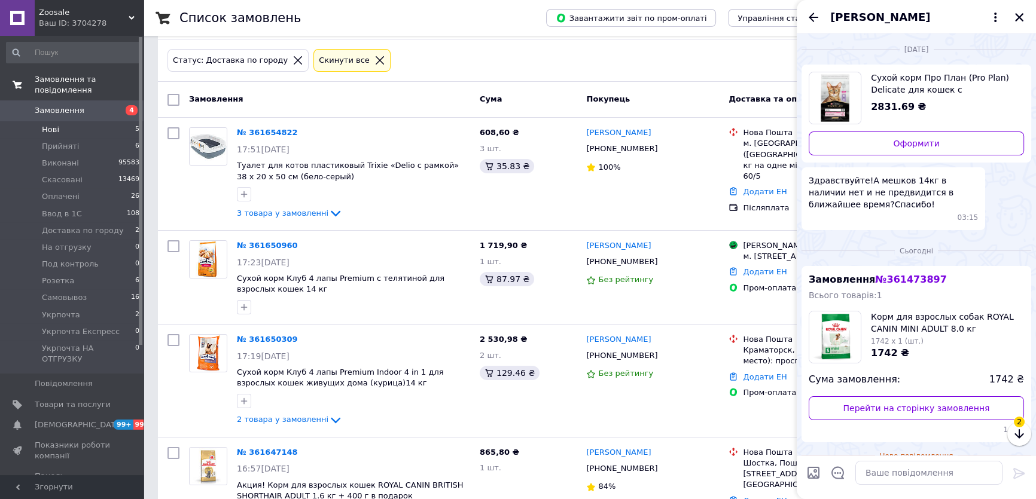
scroll to position [112, 0]
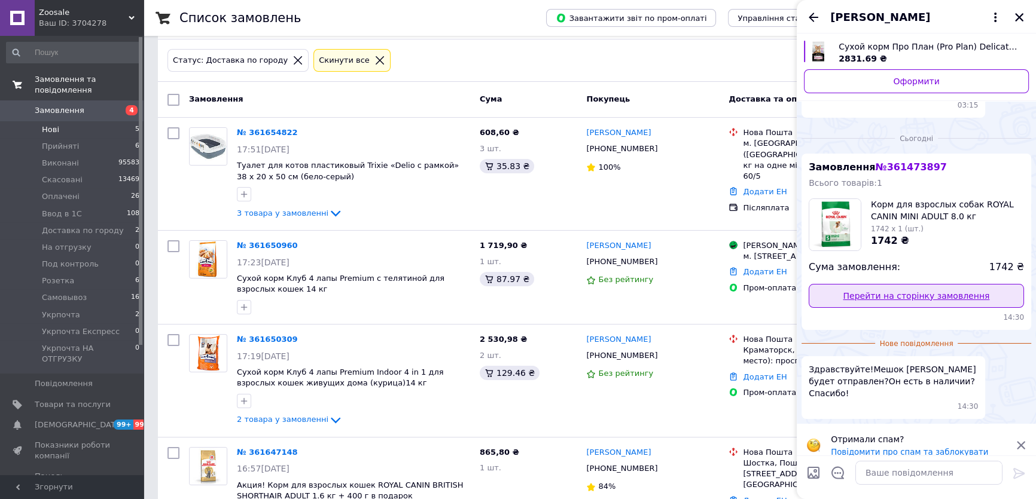
click at [879, 304] on link "Перейти на сторінку замовлення" at bounding box center [916, 296] width 215 height 24
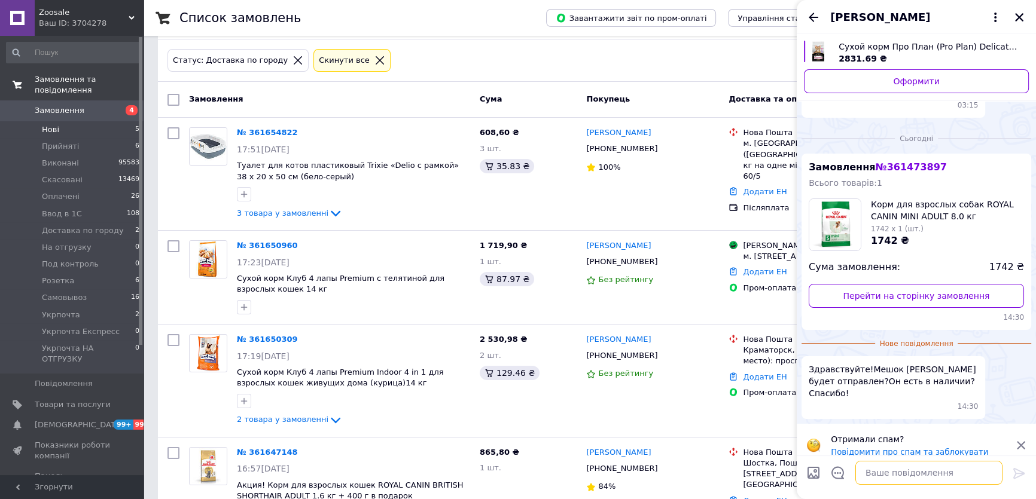
click at [896, 473] on textarea at bounding box center [928, 473] width 147 height 24
paste textarea "20451246997342"
type textarea "Добрий день. Сьогодні відправка 20451246997342 ваша ттн"
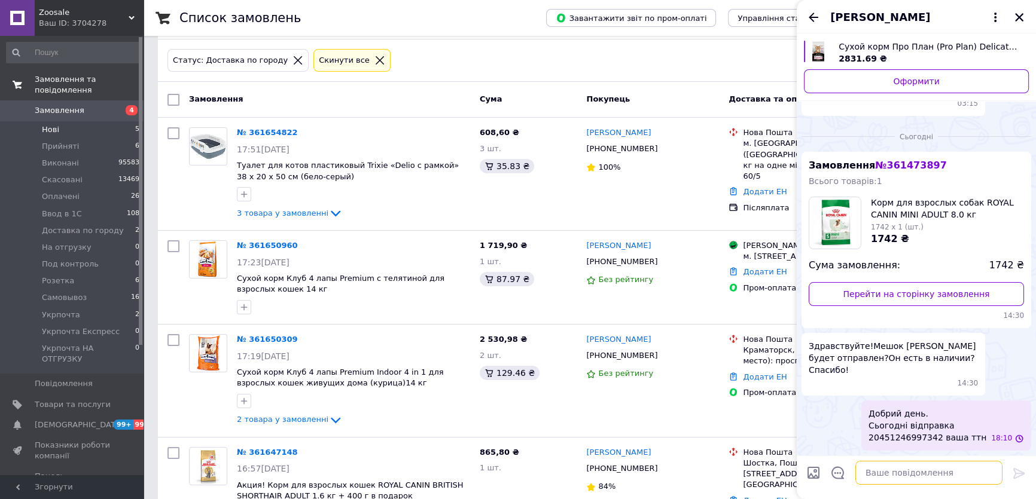
scroll to position [71, 0]
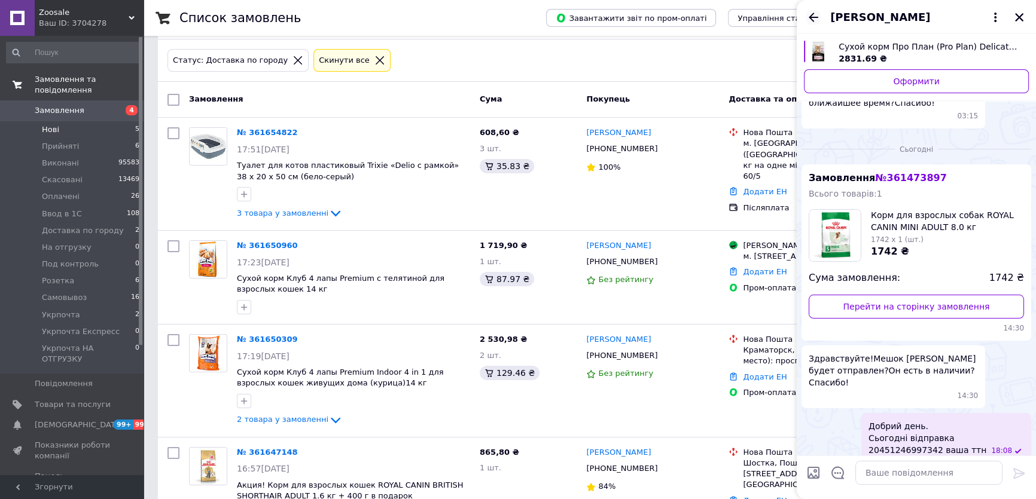
click at [813, 20] on icon "Назад" at bounding box center [813, 17] width 14 height 14
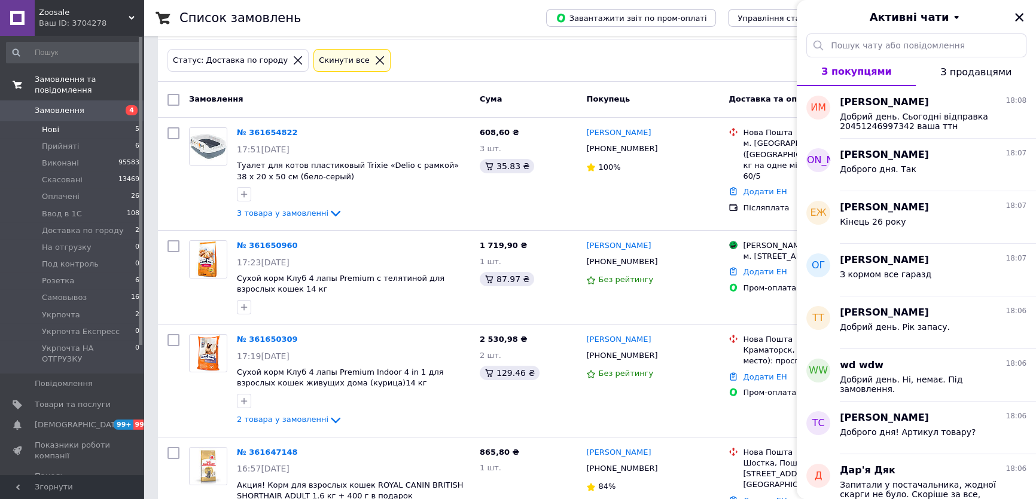
scroll to position [0, 0]
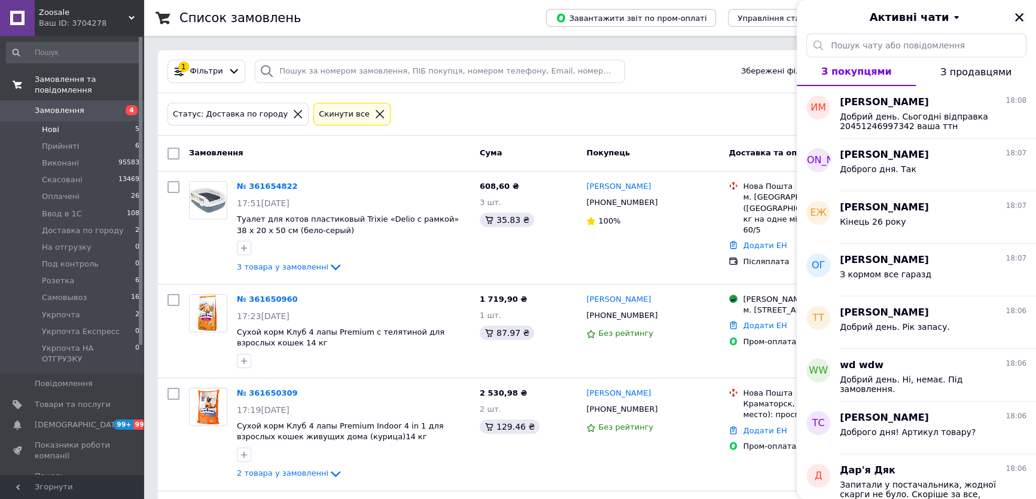
click at [1014, 19] on icon "Закрити" at bounding box center [1019, 17] width 11 height 11
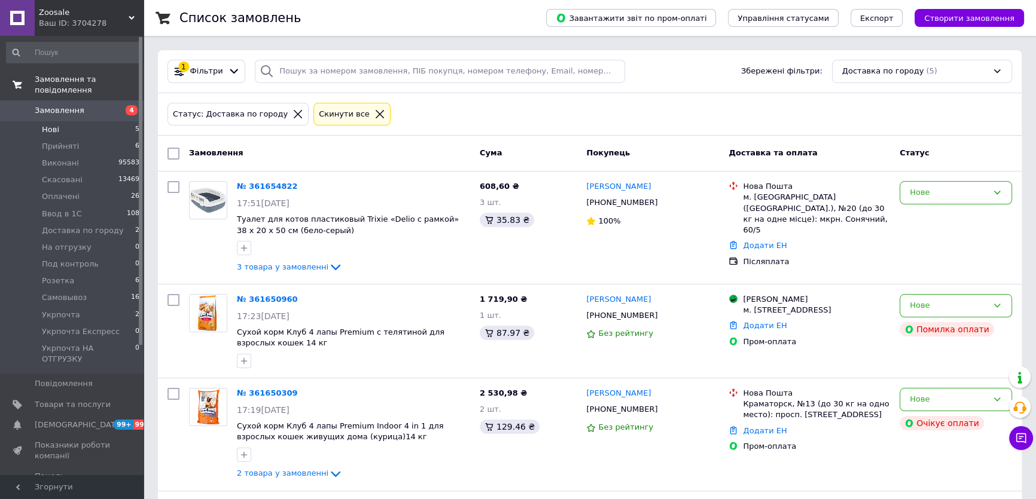
click at [123, 121] on li "Нові 5" at bounding box center [73, 129] width 147 height 17
click at [302, 275] on div "№ 361654822 17:51, 12.09.2025 Туалет для котов пластиковый Trixie «Delio с рамк…" at bounding box center [353, 227] width 243 height 103
click at [303, 269] on span "3 товара у замовленні" at bounding box center [283, 267] width 92 height 9
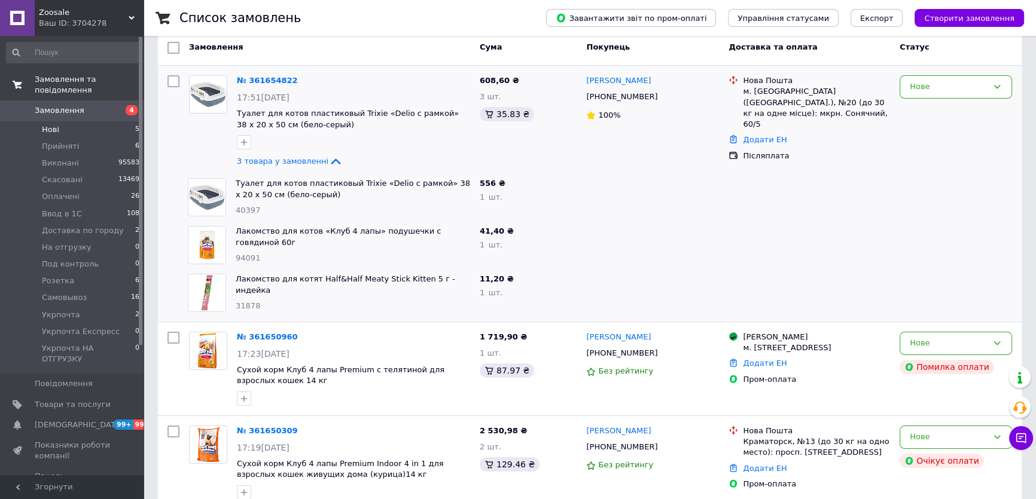
scroll to position [108, 0]
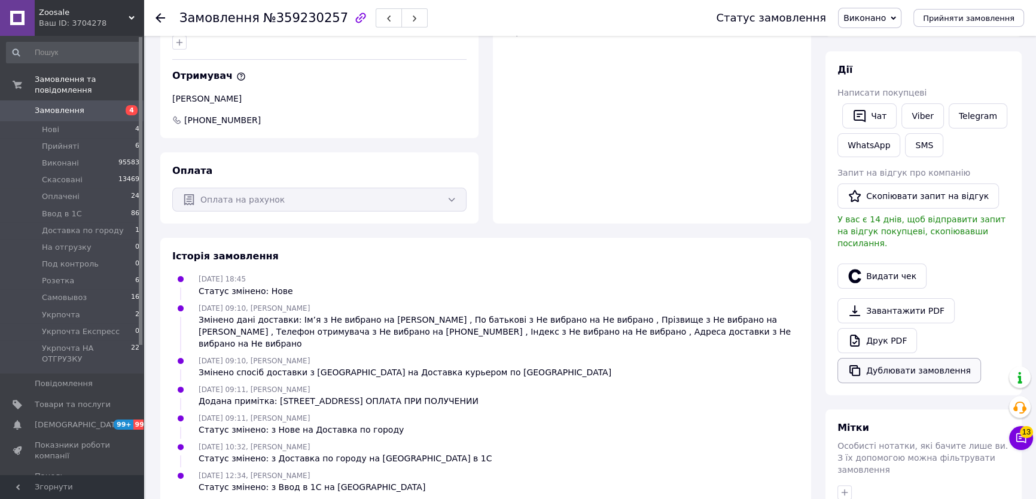
scroll to position [346, 0]
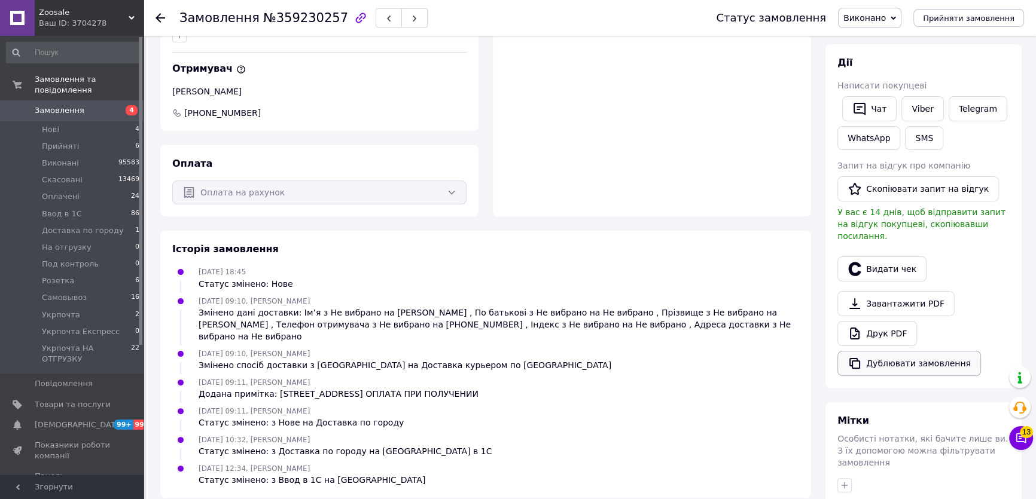
click at [891, 352] on button "Дублювати замовлення" at bounding box center [909, 363] width 144 height 25
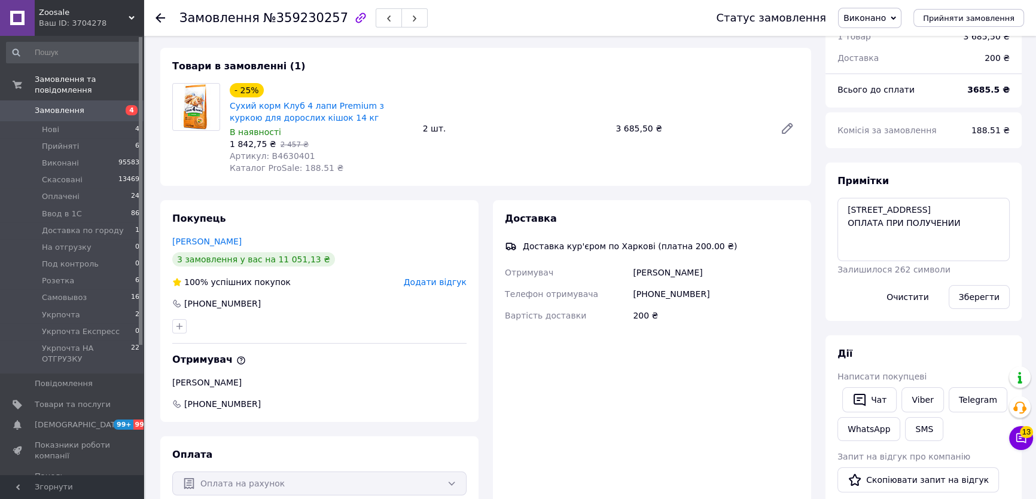
scroll to position [0, 0]
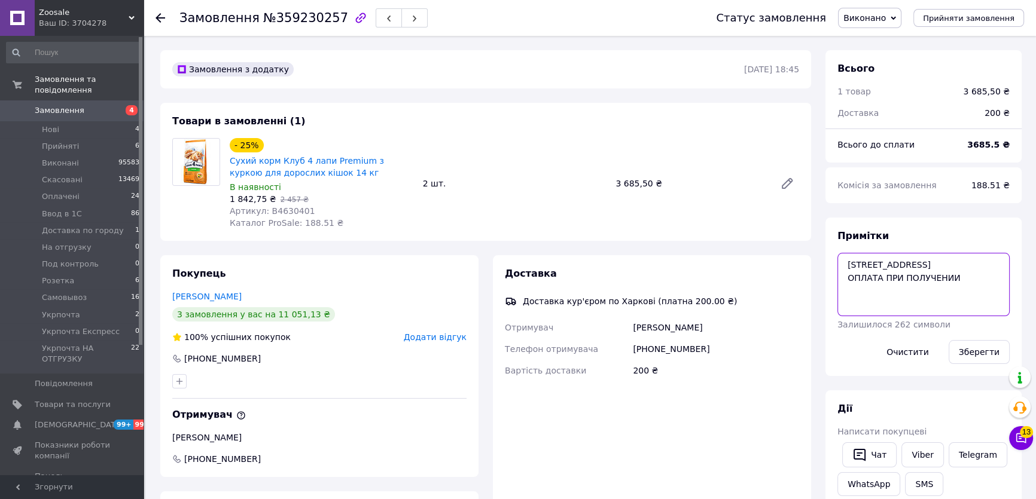
drag, startPoint x: 848, startPoint y: 260, endPoint x: 964, endPoint y: 279, distance: 117.5
click at [964, 279] on textarea "[STREET_ADDRESS] ОПЛАТА ПРИ ПОЛУЧЕНИИ" at bounding box center [923, 284] width 172 height 63
click at [730, 221] on div "- 25% Сухий корм Клуб 4 лапи Premium з куркою для дорослих кішок 14 кг В наявно…" at bounding box center [514, 184] width 579 height 96
drag, startPoint x: 629, startPoint y: 345, endPoint x: 714, endPoint y: 356, distance: 86.4
click at [714, 356] on div "Отримувач Татьяна Овчаренко Телефон отримувача +380684208455 Вартість доставки …" at bounding box center [651, 349] width 299 height 65
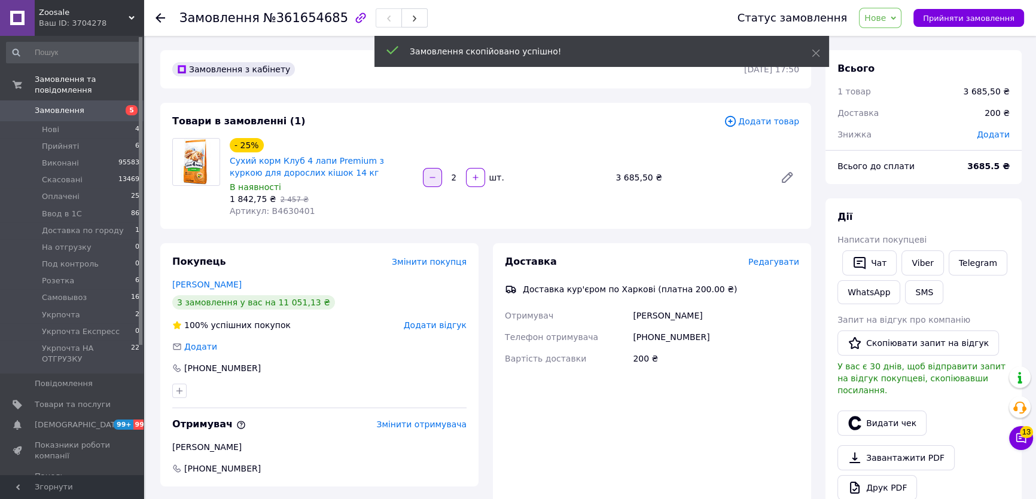
click at [435, 178] on icon "button" at bounding box center [432, 177] width 8 height 8
type input "1"
drag, startPoint x: 227, startPoint y: 196, endPoint x: 265, endPoint y: 199, distance: 38.4
click at [265, 199] on div "- 27% Сухий корм Клуб 4 лапи Premium з куркою для дорослих кішок 14 кг В наявно…" at bounding box center [321, 178] width 193 height 84
click at [576, 237] on div "Замовлення з кабінету [DATE] 17:50 Товари в замовленні (1) Додати товар - 27% С…" at bounding box center [485, 441] width 665 height 782
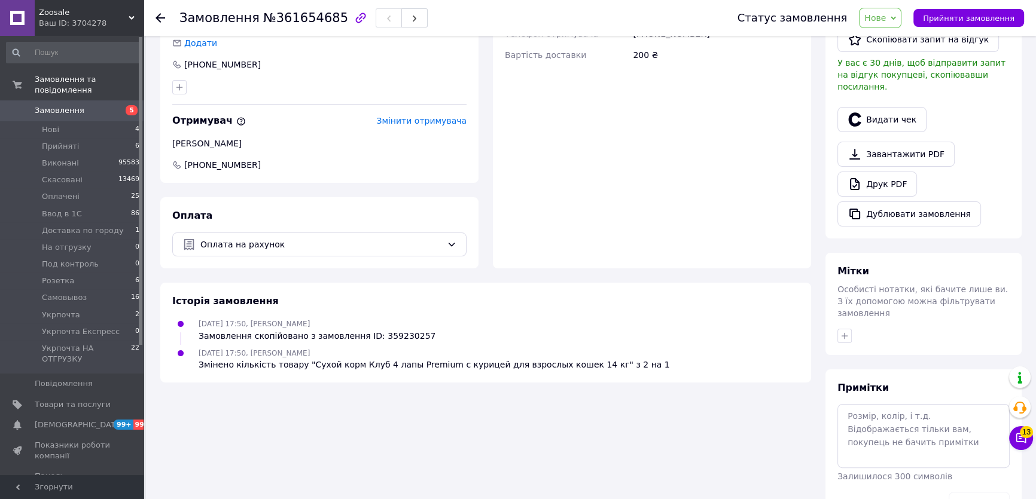
scroll to position [321, 0]
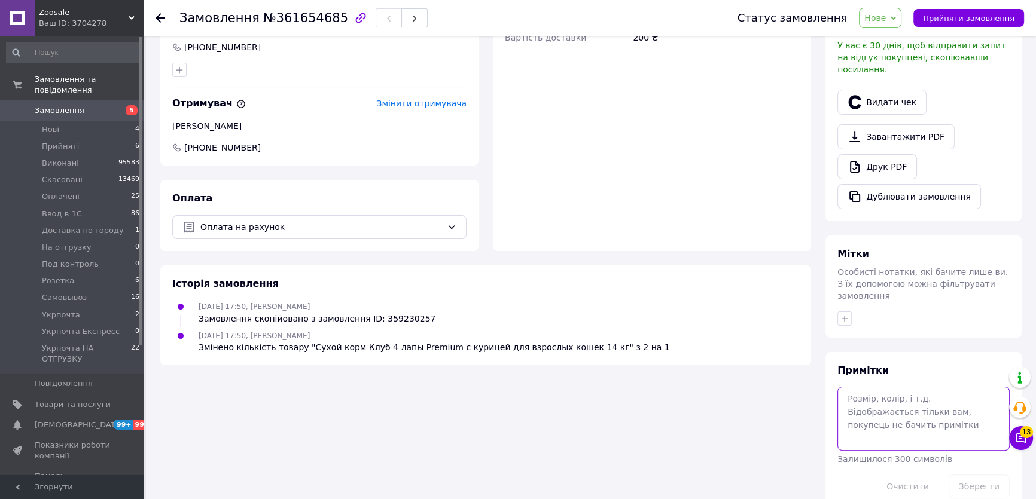
click at [887, 387] on textarea at bounding box center [923, 418] width 172 height 63
paste textarea "[STREET_ADDRESS] ОПЛАТА ПРИ ПОЛУЧЕНИИ"
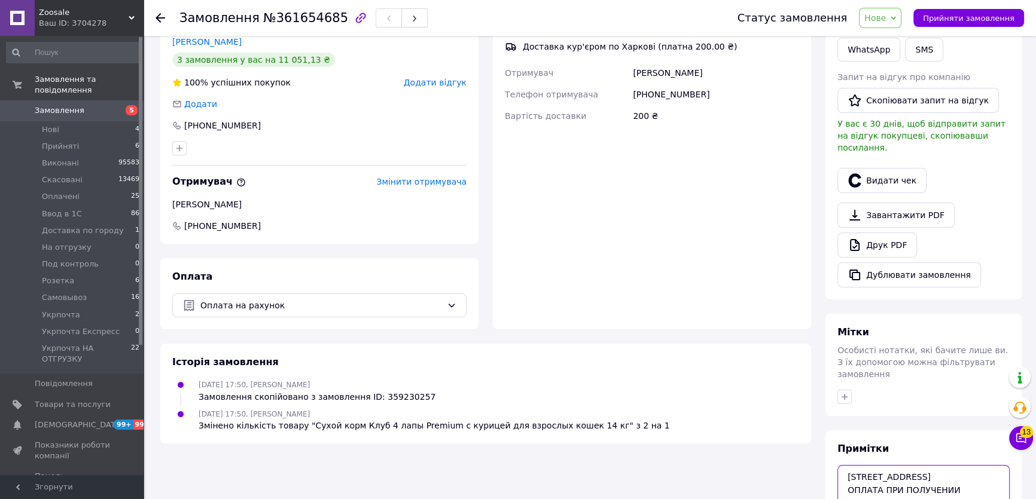
scroll to position [158, 0]
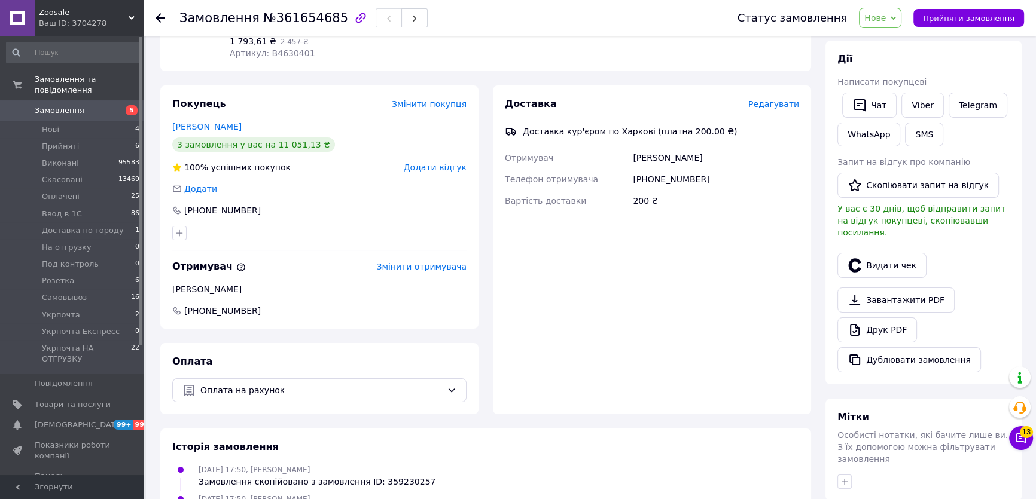
type textarea "[STREET_ADDRESS] ОПЛАТА ПРИ ПОЛУЧЕНИИ"
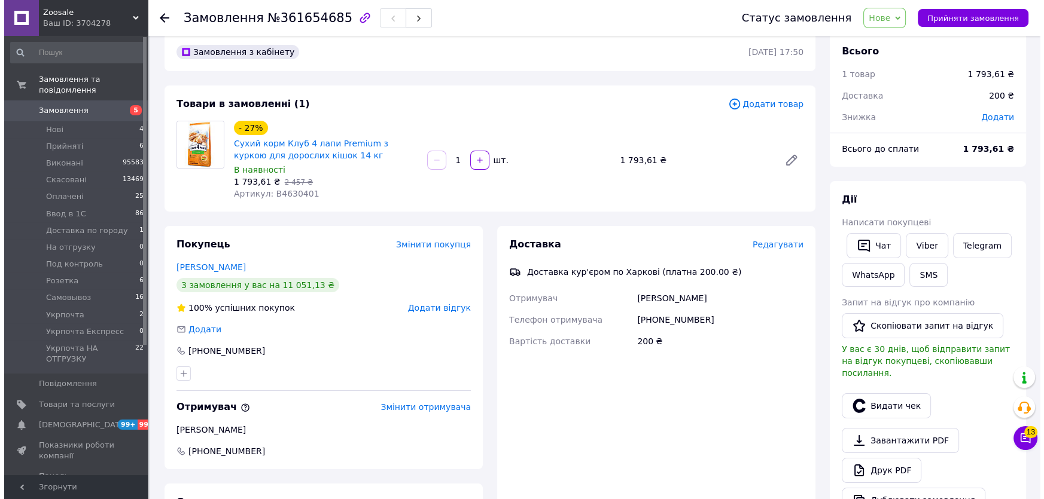
scroll to position [0, 0]
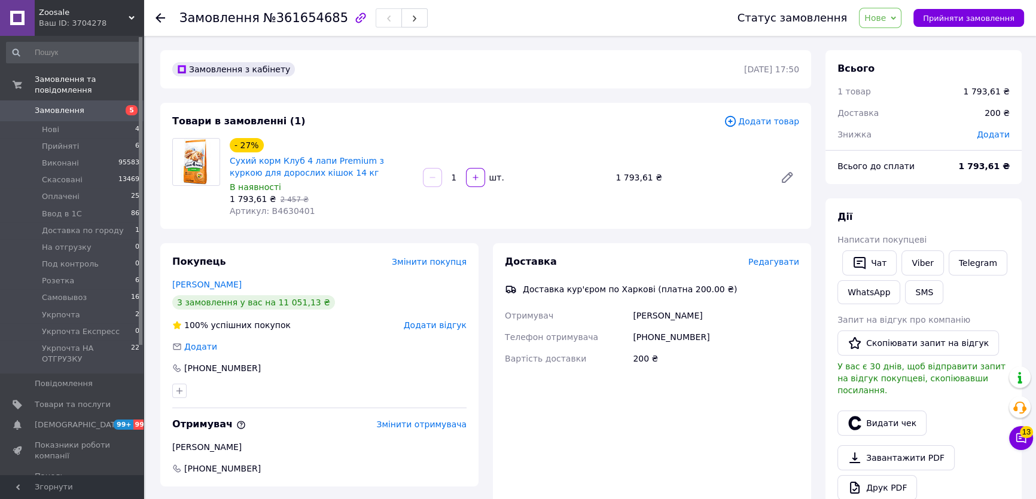
click at [897, 23] on span "Нове" at bounding box center [880, 18] width 42 height 20
click at [904, 125] on li "Доставка по городу" at bounding box center [913, 132] width 106 height 18
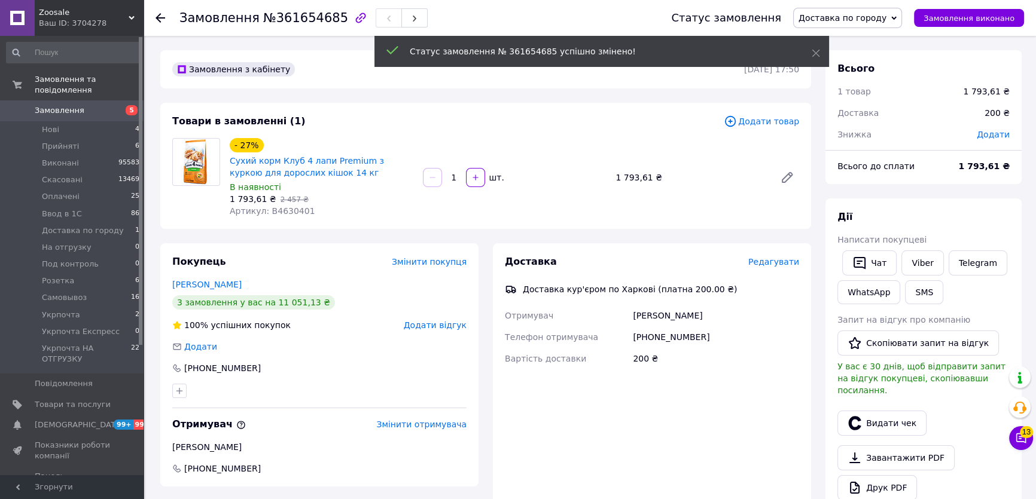
click at [879, 476] on link "Друк PDF" at bounding box center [877, 488] width 80 height 25
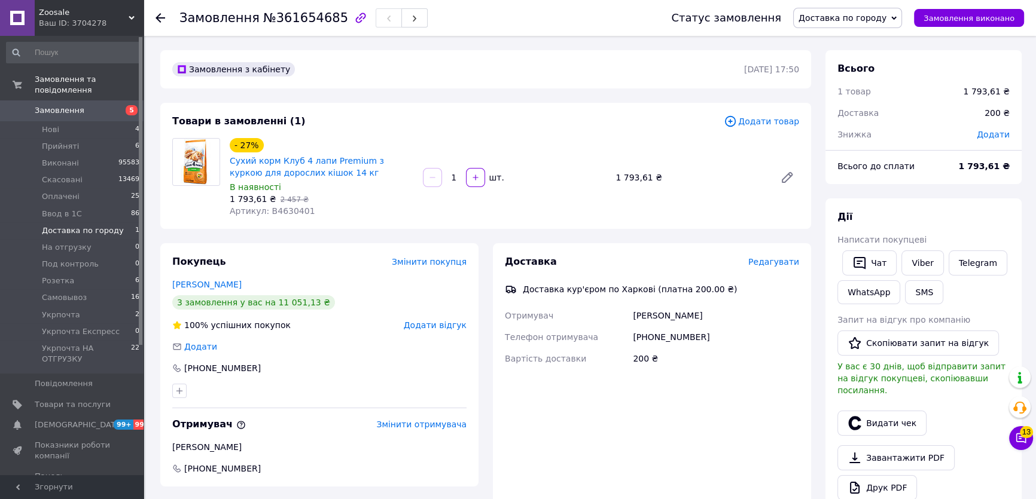
click at [131, 223] on li "Доставка по городу 1" at bounding box center [73, 231] width 147 height 17
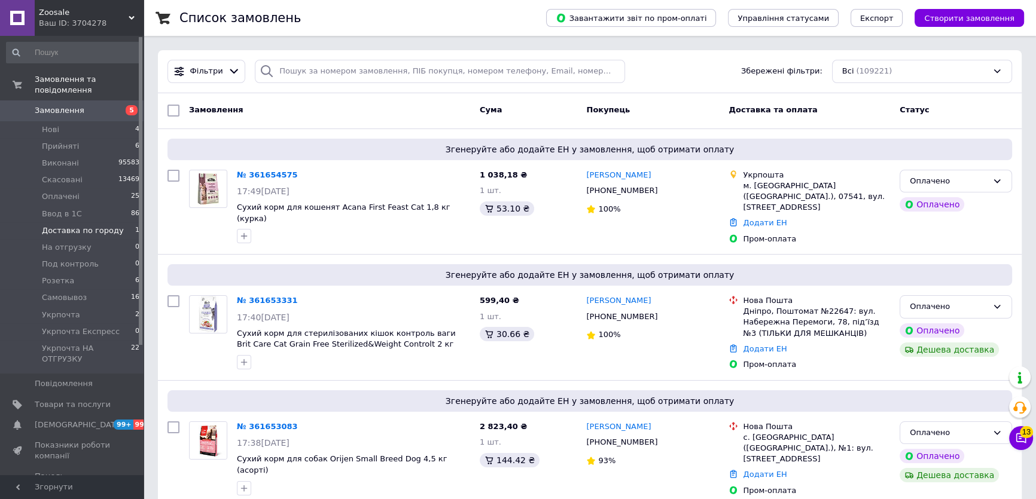
click at [79, 225] on span "Доставка по городу" at bounding box center [83, 230] width 82 height 11
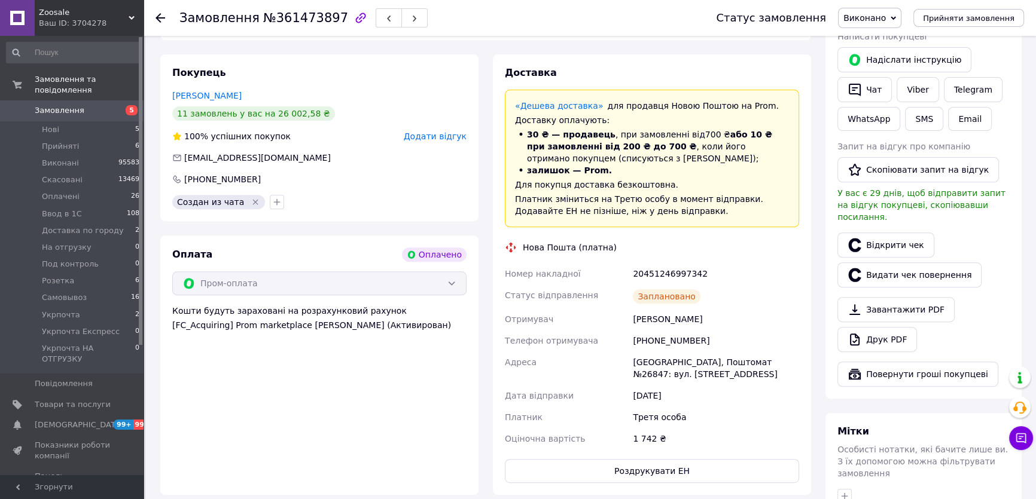
scroll to position [544, 0]
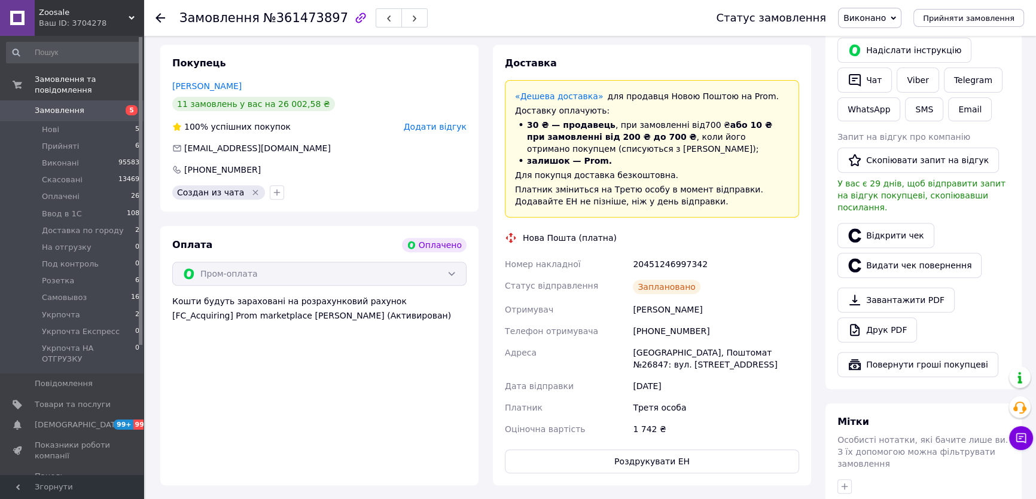
click at [675, 254] on div "20451246997342" at bounding box center [715, 265] width 171 height 22
copy div "20451246997342"
